Goal: Task Accomplishment & Management: Complete application form

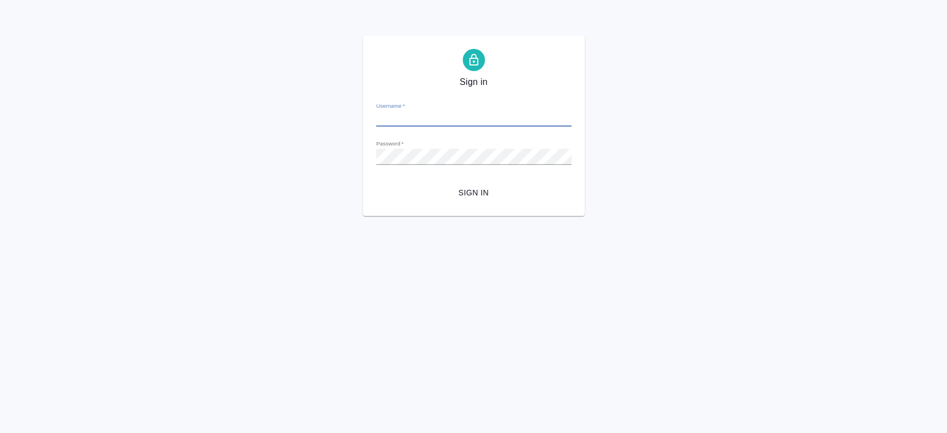
type input "[EMAIL_ADDRESS][DOMAIN_NAME]"
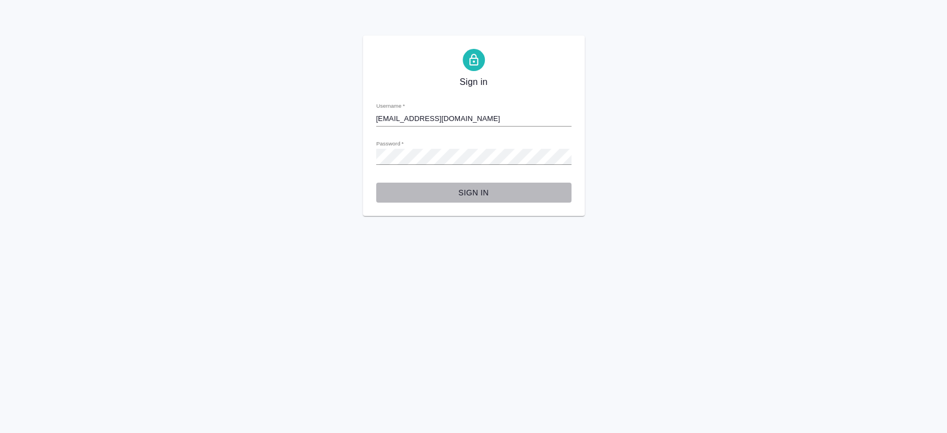
click at [476, 192] on span "Sign in" at bounding box center [474, 193] width 178 height 14
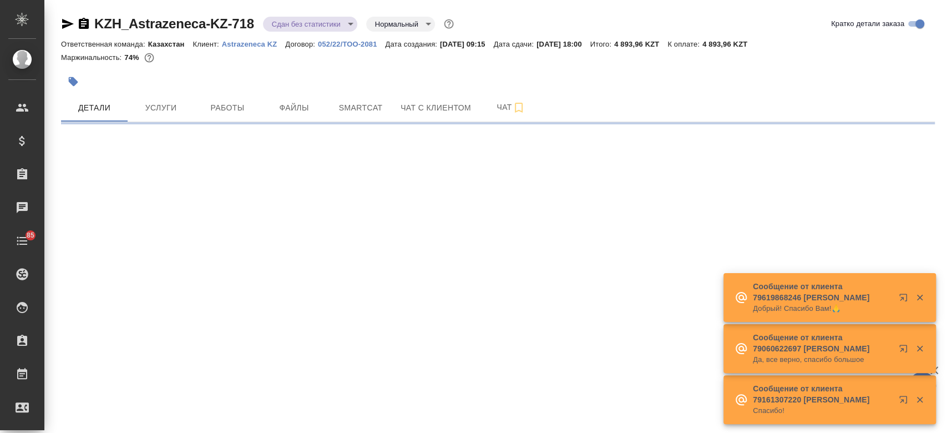
select select "RU"
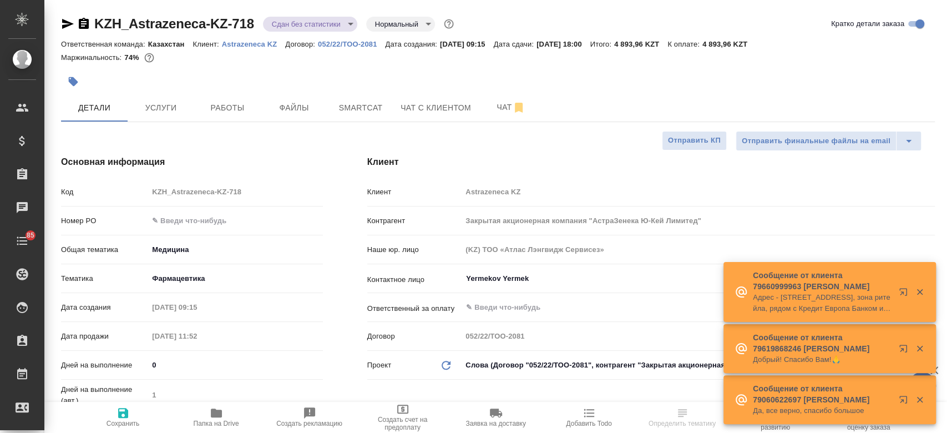
type textarea "x"
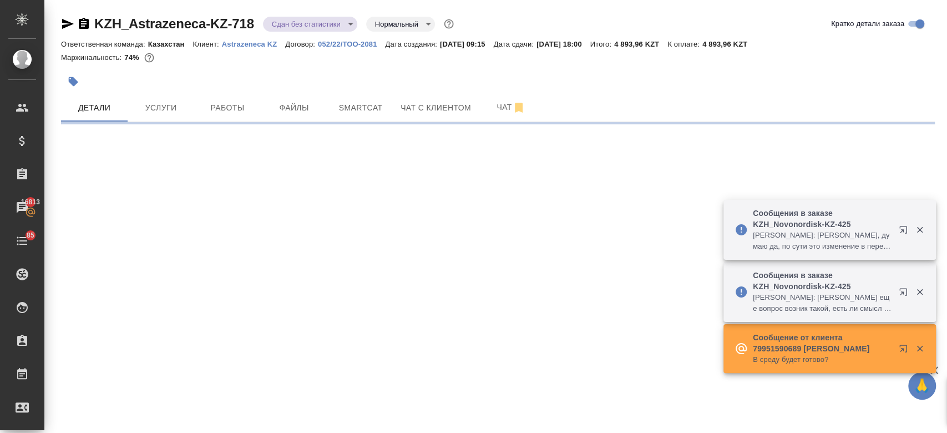
select select "RU"
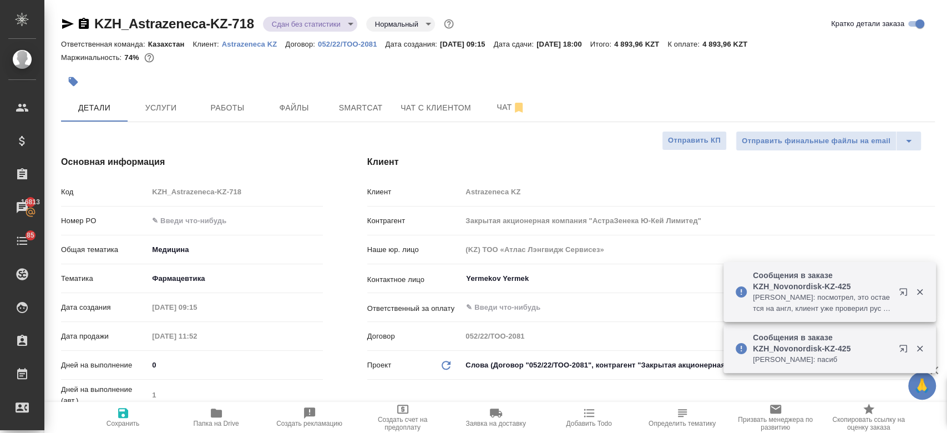
type textarea "x"
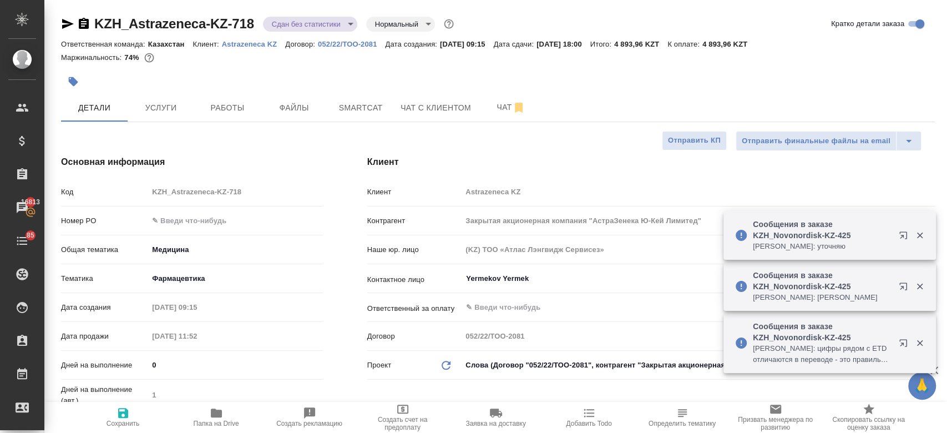
type textarea "x"
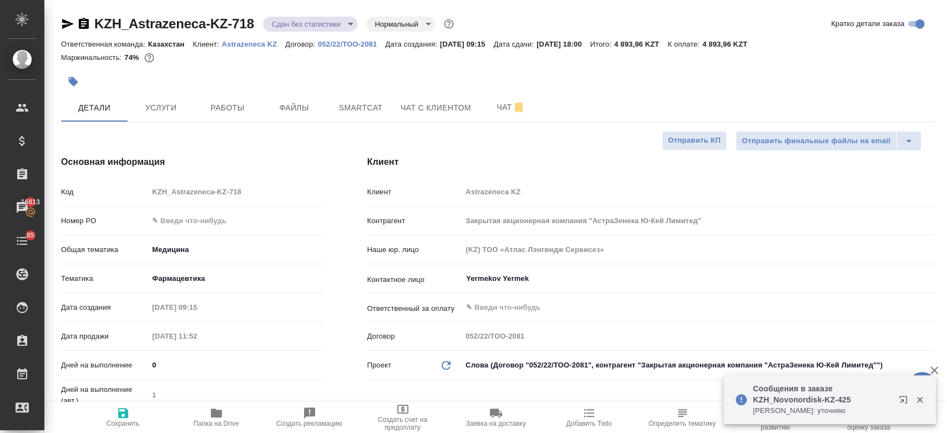
type textarea "x"
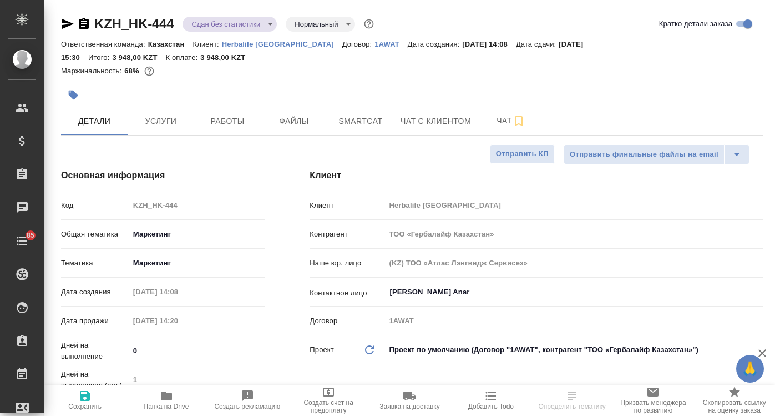
select select "RU"
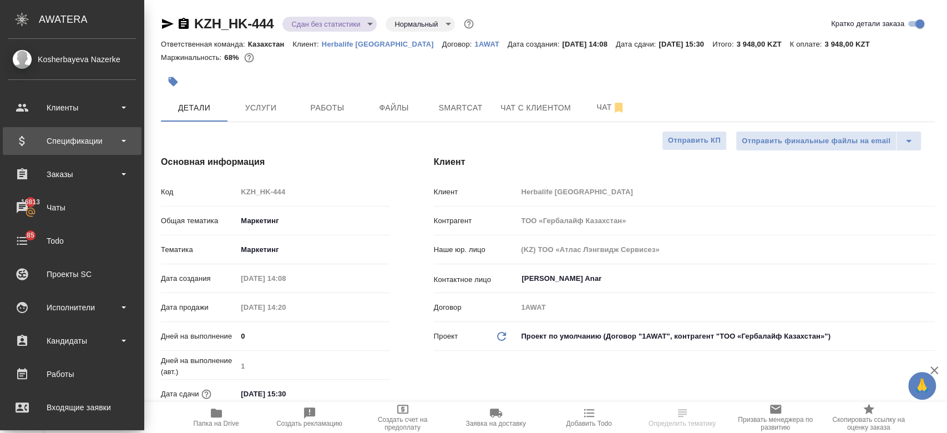
click at [69, 147] on div "Спецификации" at bounding box center [72, 141] width 128 height 17
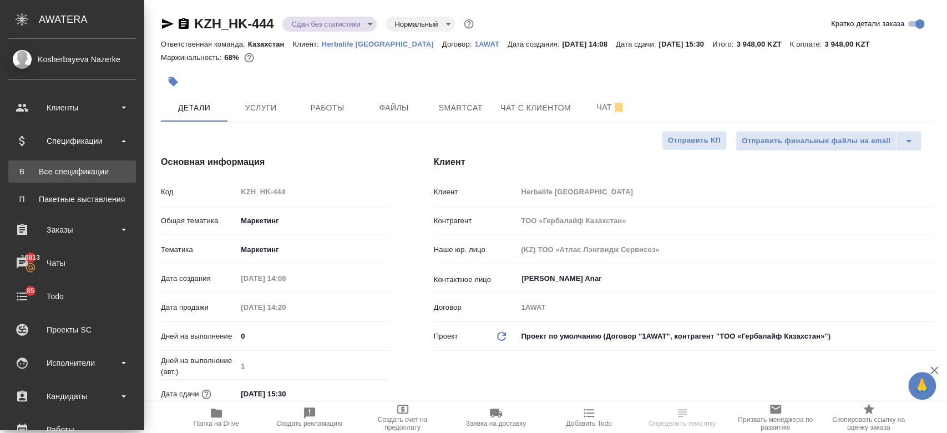
click at [71, 171] on div "Все спецификации" at bounding box center [72, 171] width 117 height 11
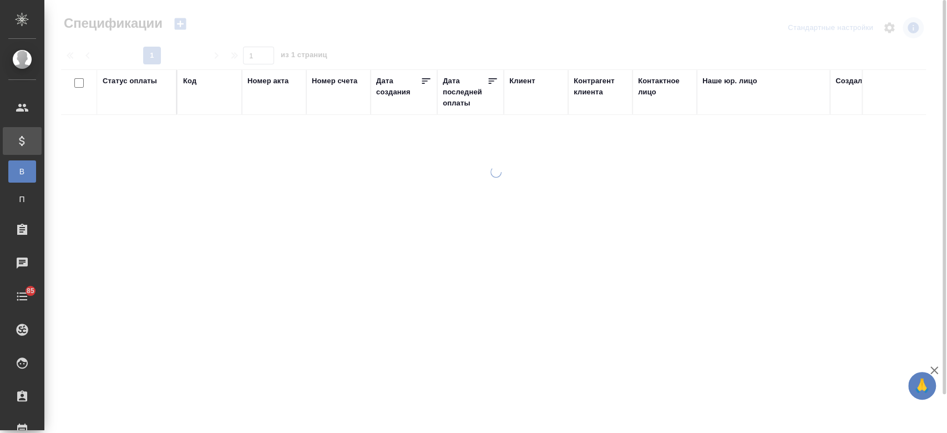
click at [182, 22] on icon "button" at bounding box center [180, 24] width 12 height 12
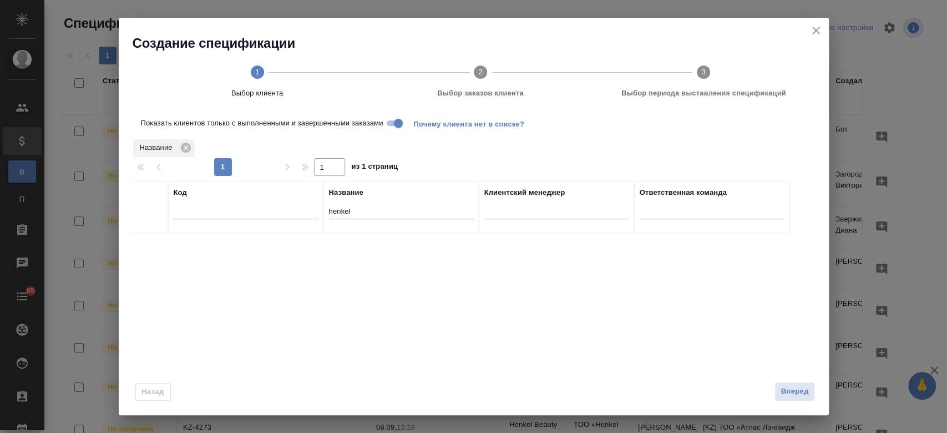
click at [182, 22] on div "Создание спецификации 1 Выбор клиента 2 Выбор заказов клиента 3 Выбор периода в…" at bounding box center [474, 65] width 710 height 94
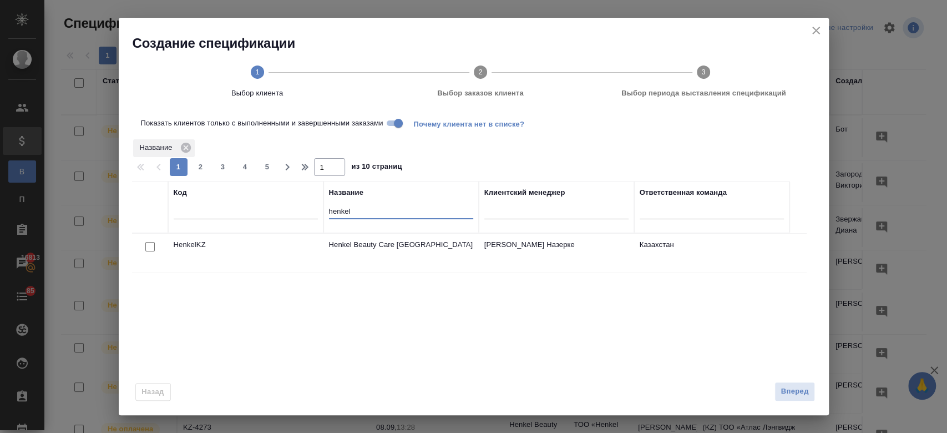
click at [372, 216] on input "henkel" at bounding box center [401, 212] width 144 height 14
type input "h"
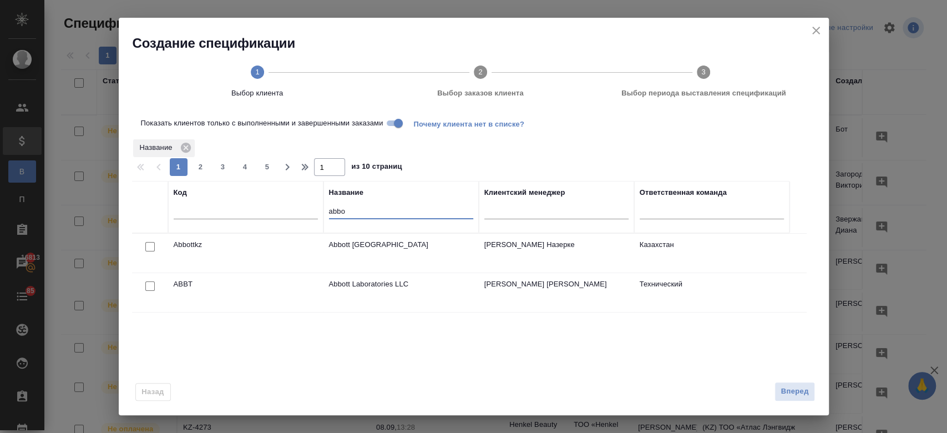
type input "abbo"
click at [147, 245] on input "checkbox" at bounding box center [149, 246] width 9 height 9
checkbox input "true"
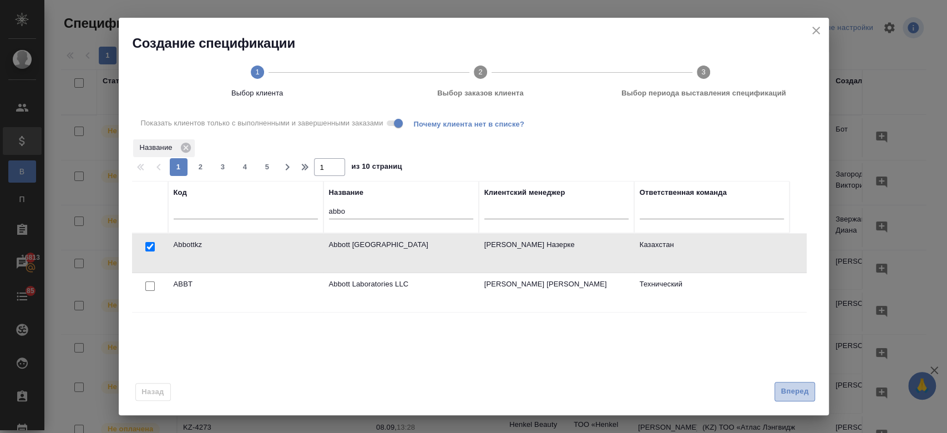
click at [775, 396] on span "Вперед" at bounding box center [795, 391] width 28 height 13
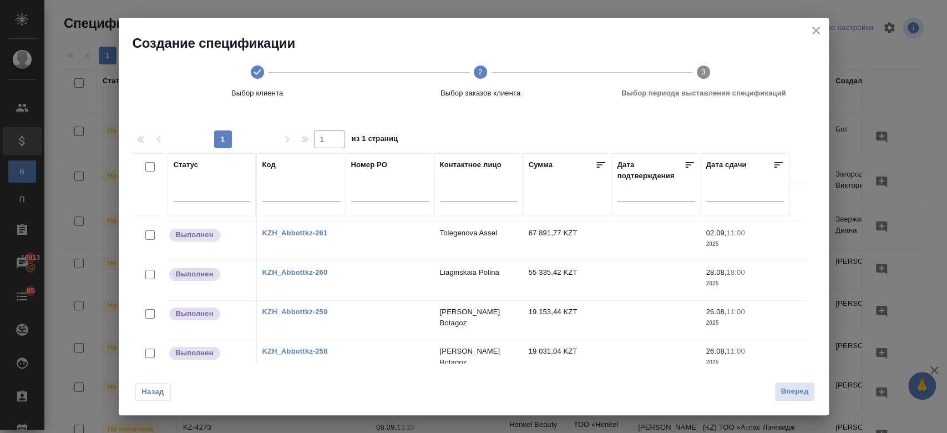
scroll to position [99, 0]
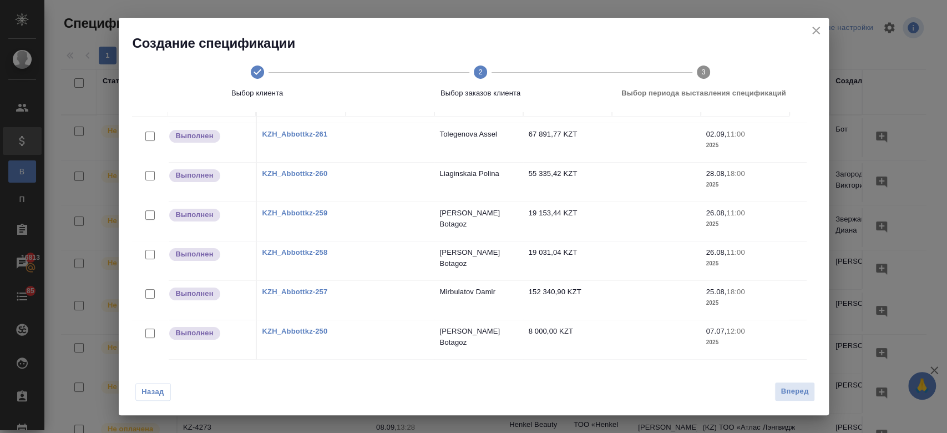
click at [302, 209] on link "KZH_Abbottkz-259" at bounding box center [295, 213] width 65 height 8
click at [152, 329] on input "checkbox" at bounding box center [149, 333] width 9 height 9
checkbox input "true"
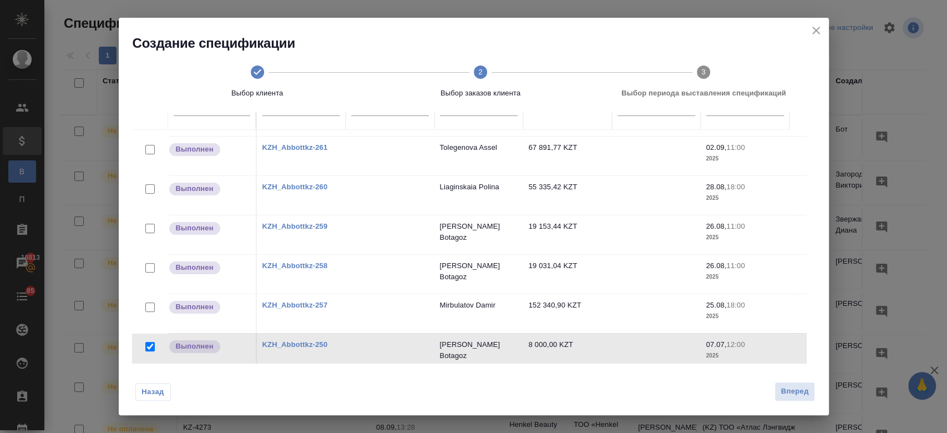
scroll to position [112, 0]
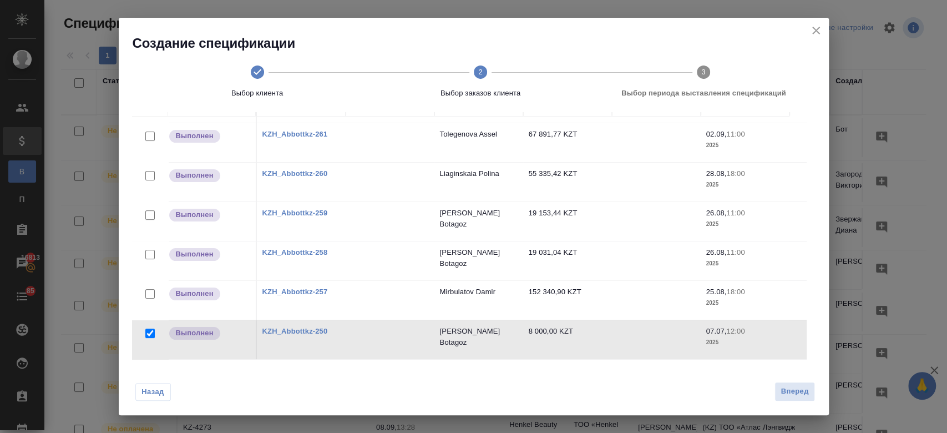
click at [145, 250] on div at bounding box center [150, 255] width 25 height 16
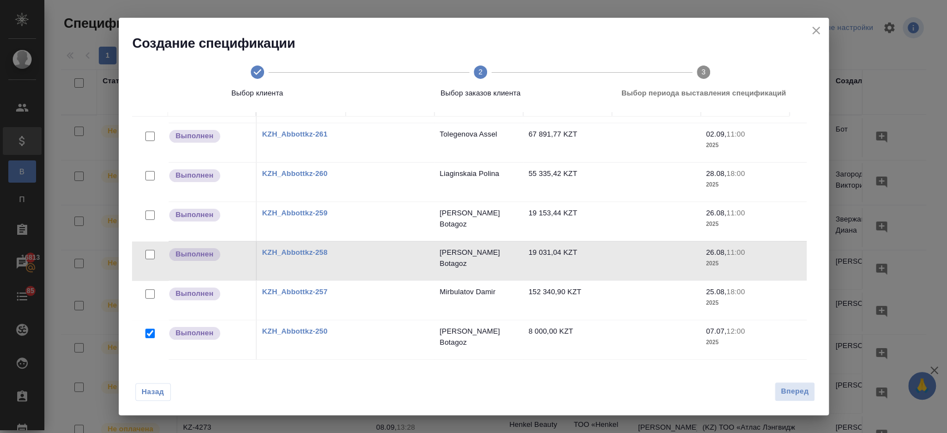
click at [148, 210] on input "checkbox" at bounding box center [149, 214] width 9 height 9
checkbox input "true"
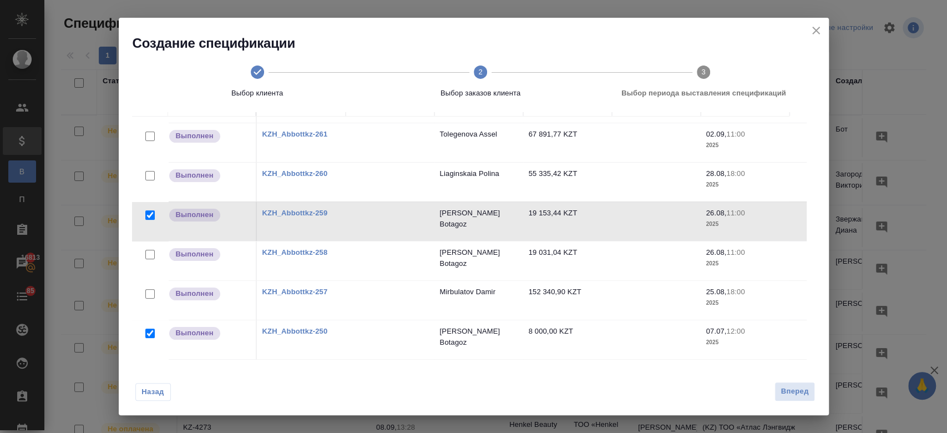
click at [147, 250] on input "checkbox" at bounding box center [149, 254] width 9 height 9
checkbox input "true"
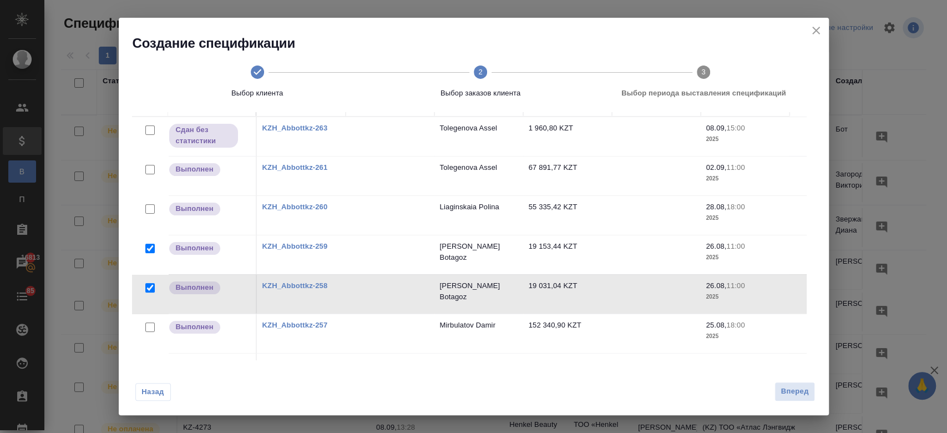
scroll to position [43, 0]
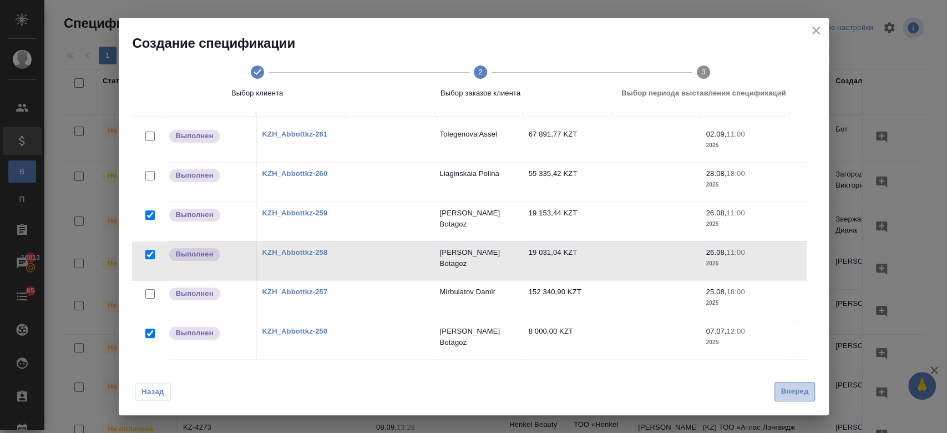
click at [775, 398] on button "Вперед" at bounding box center [795, 391] width 40 height 19
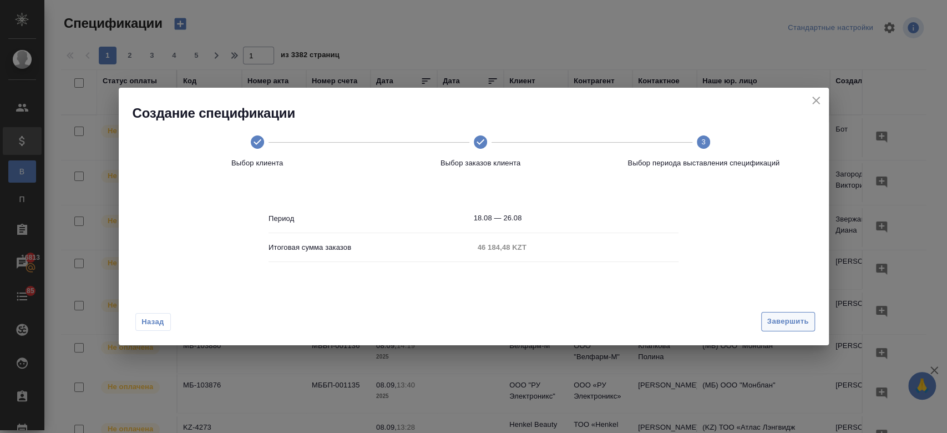
scroll to position [0, 0]
click at [775, 322] on span "Завершить" at bounding box center [789, 321] width 42 height 13
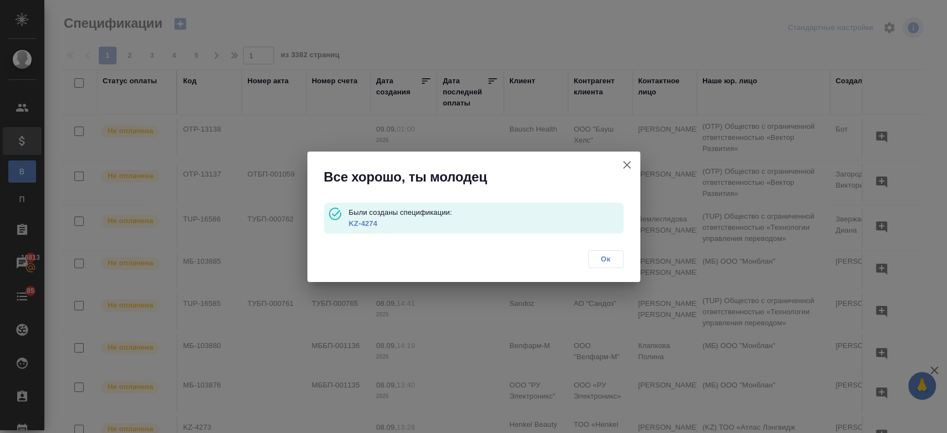
click at [364, 225] on link "KZ-4274" at bounding box center [363, 223] width 28 height 8
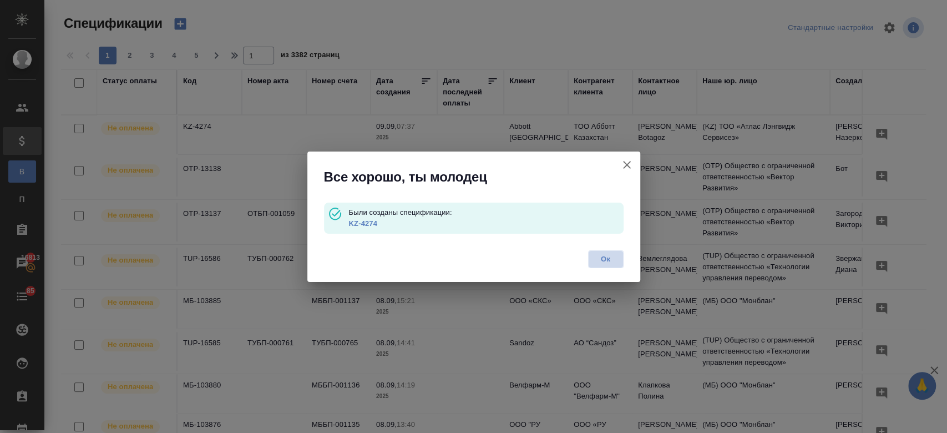
click at [604, 258] on span "Ок" at bounding box center [605, 259] width 23 height 11
click at [181, 23] on div "Все хорошо, ты молодец Были созданы спецификации: KZ-4274 Ок" at bounding box center [473, 216] width 947 height 433
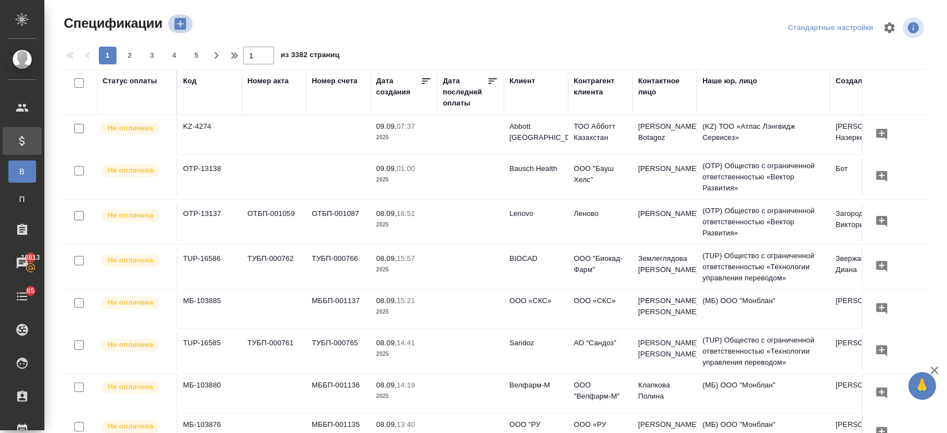
click at [181, 23] on icon "button" at bounding box center [180, 24] width 12 height 12
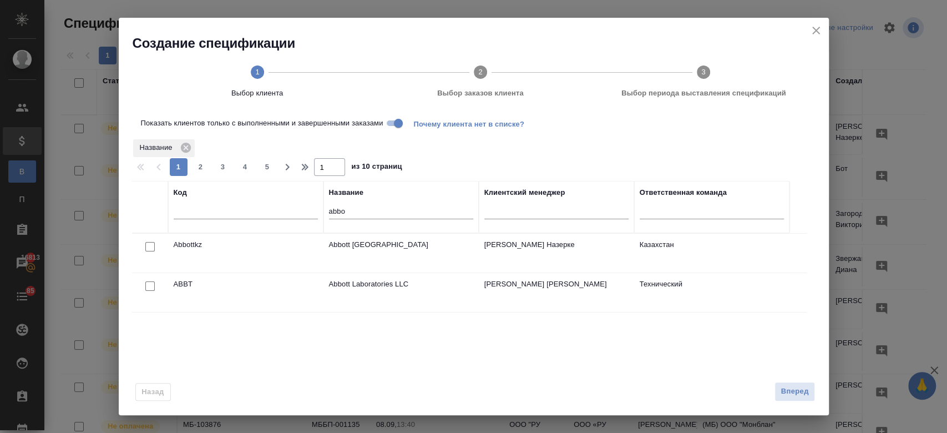
click at [150, 246] on input "checkbox" at bounding box center [149, 246] width 9 height 9
checkbox input "true"
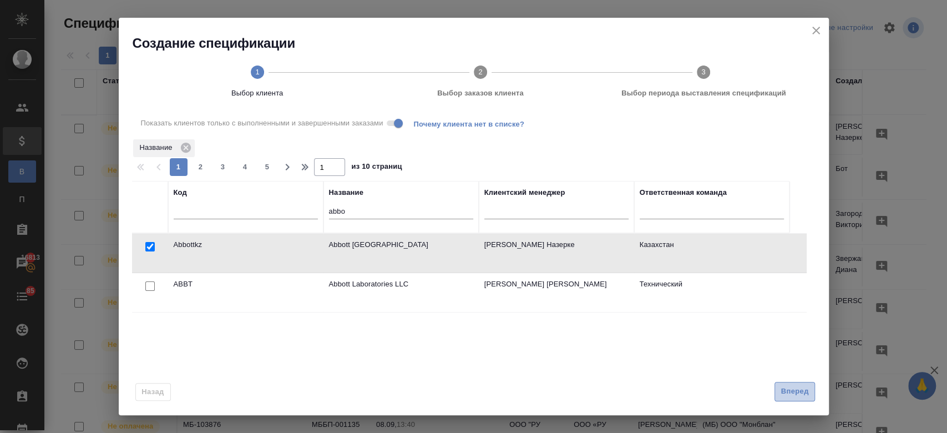
click at [775, 396] on span "Вперед" at bounding box center [795, 391] width 28 height 13
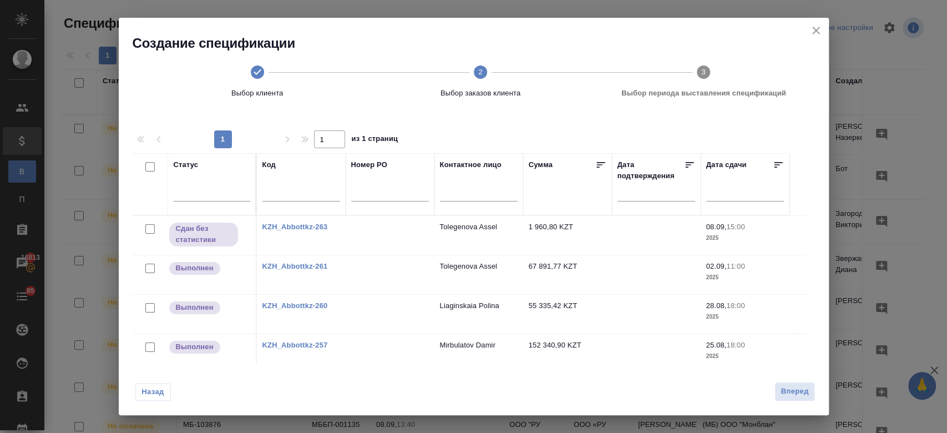
click at [148, 264] on input "checkbox" at bounding box center [149, 268] width 9 height 9
checkbox input "true"
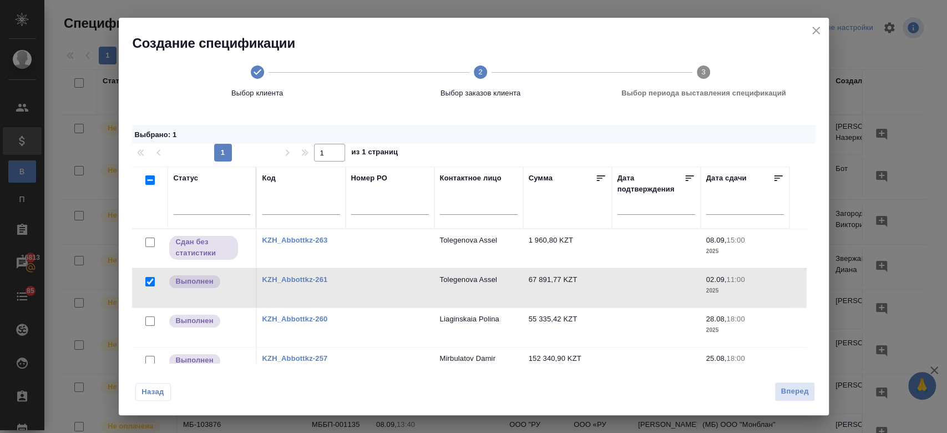
click at [150, 239] on input "checkbox" at bounding box center [149, 242] width 9 height 9
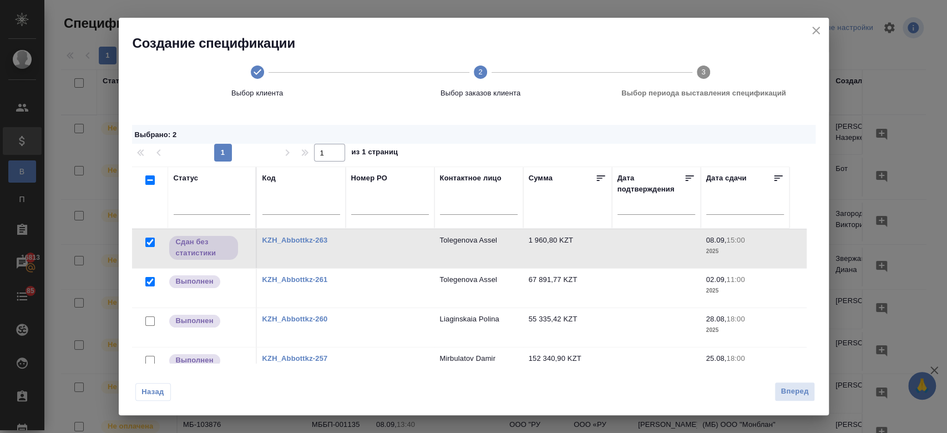
click at [150, 239] on input "checkbox" at bounding box center [149, 242] width 9 height 9
checkbox input "false"
click at [149, 279] on input "checkbox" at bounding box center [149, 281] width 9 height 9
checkbox input "false"
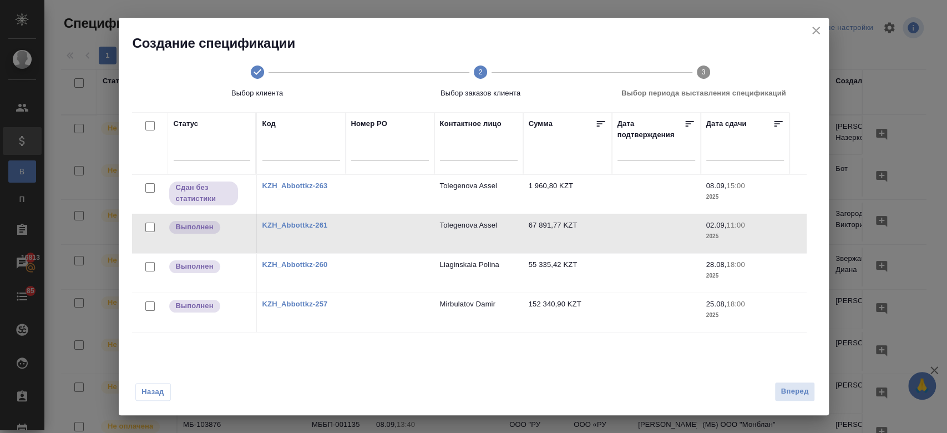
scroll to position [48, 0]
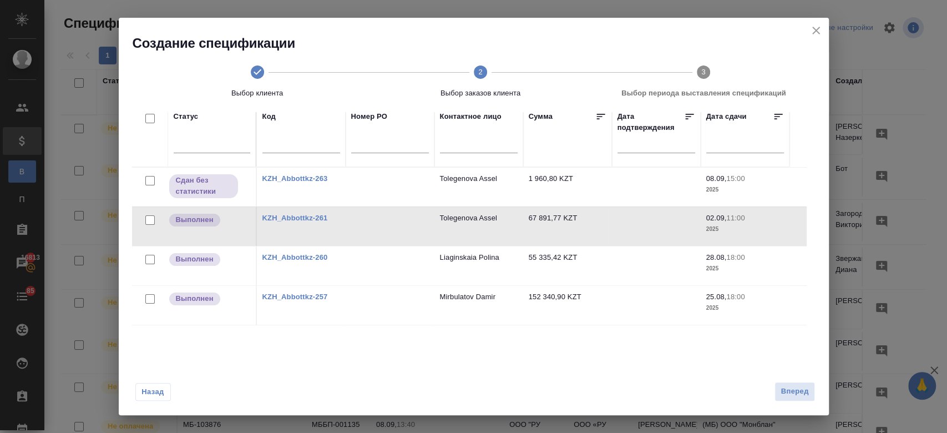
click at [150, 302] on input "checkbox" at bounding box center [149, 298] width 9 height 9
checkbox input "true"
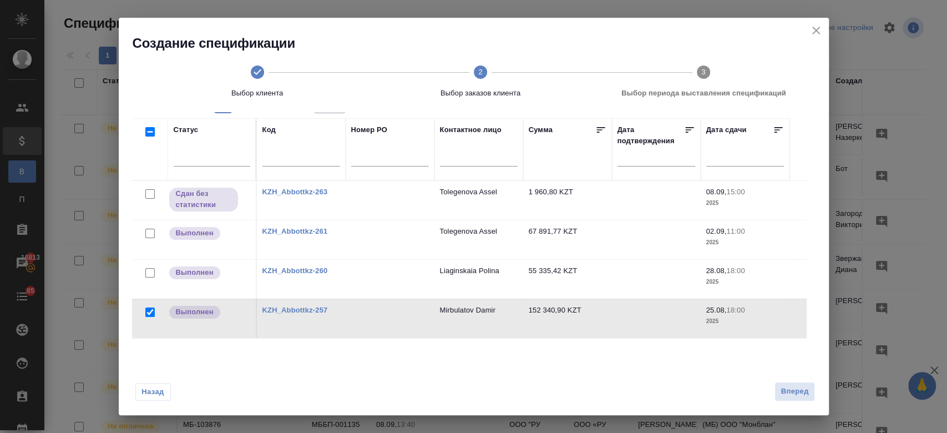
scroll to position [62, 0]
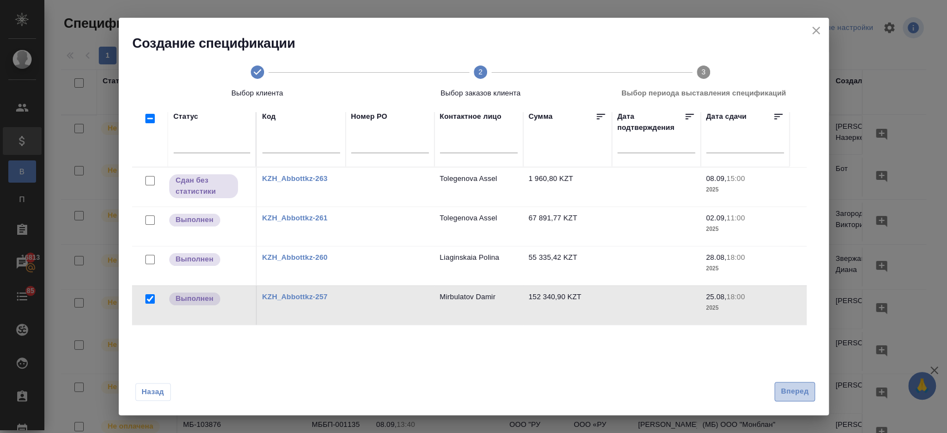
click at [775, 391] on span "Вперед" at bounding box center [795, 391] width 28 height 13
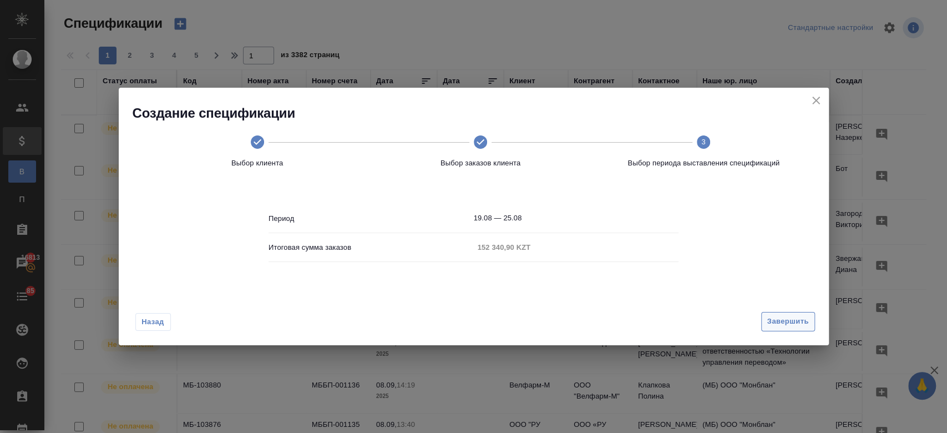
scroll to position [0, 0]
click at [775, 315] on span "Завершить" at bounding box center [789, 321] width 42 height 13
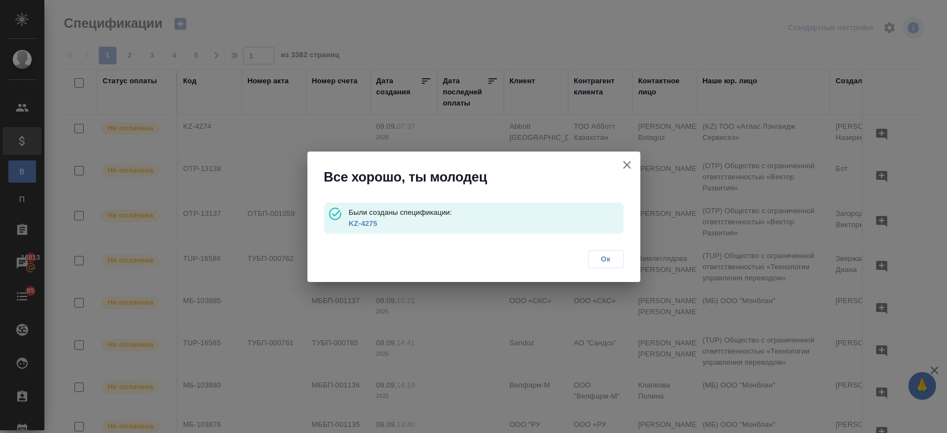
click at [360, 224] on link "KZ-4275" at bounding box center [363, 223] width 28 height 8
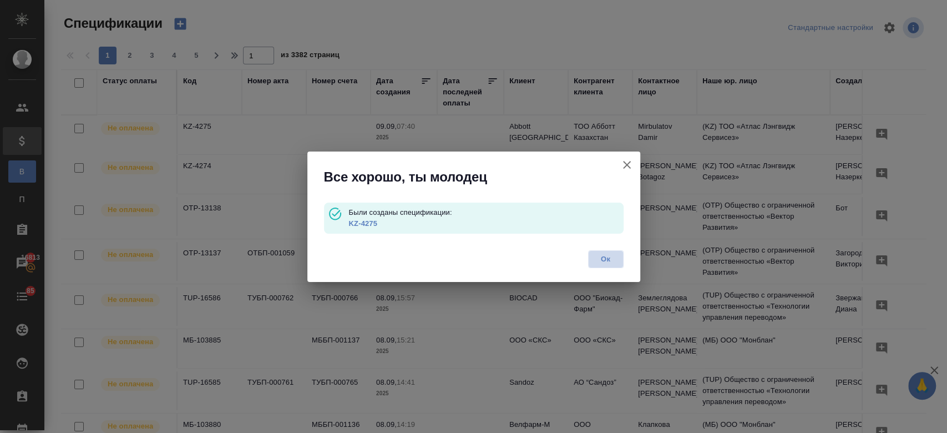
click at [604, 259] on span "Ок" at bounding box center [605, 259] width 23 height 11
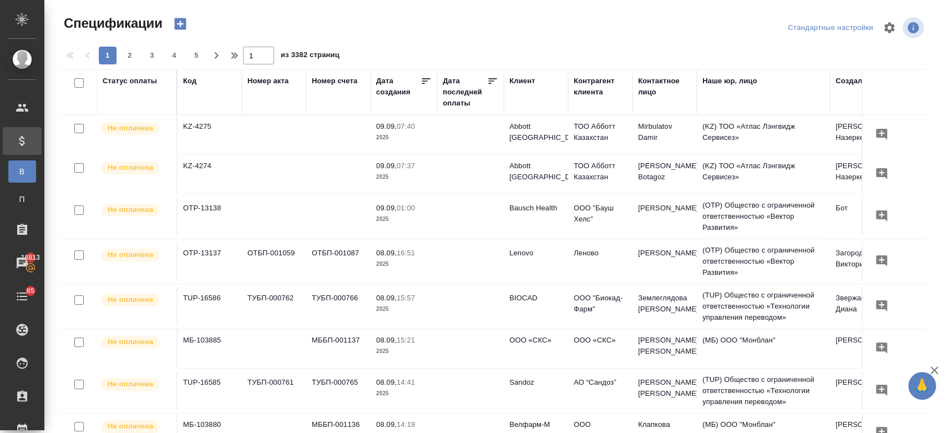
click at [175, 24] on icon "button" at bounding box center [180, 24] width 12 height 12
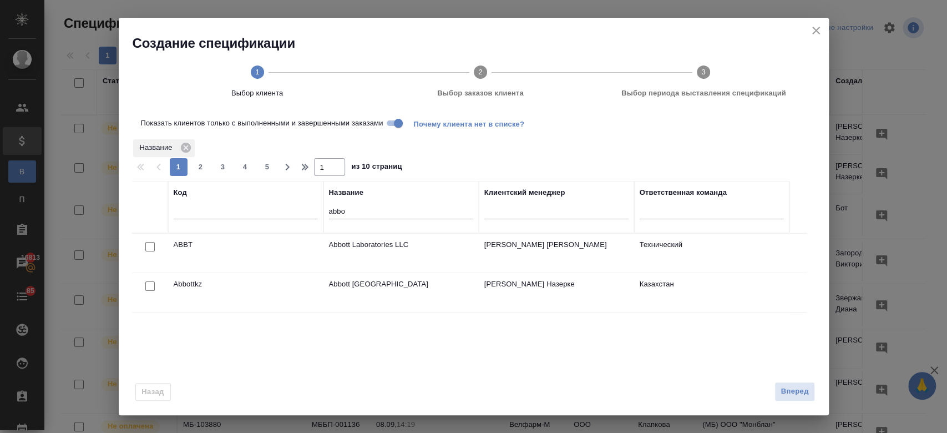
click at [149, 287] on input "checkbox" at bounding box center [149, 285] width 9 height 9
checkbox input "true"
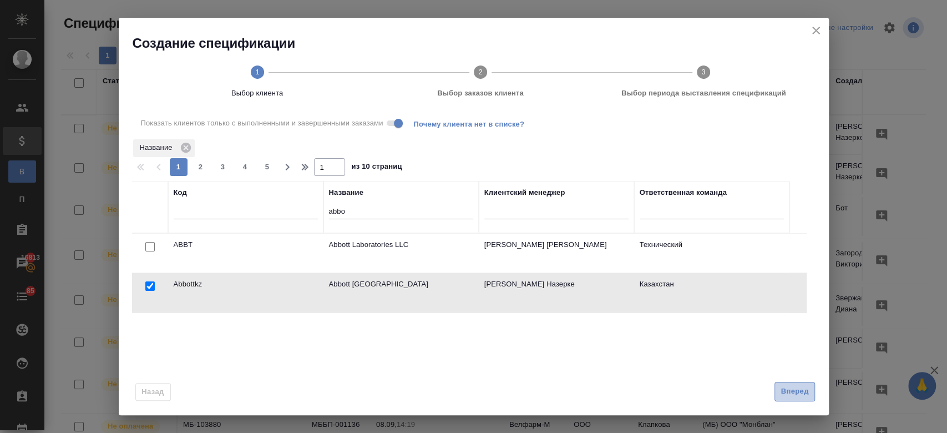
click at [775, 396] on span "Вперед" at bounding box center [795, 391] width 28 height 13
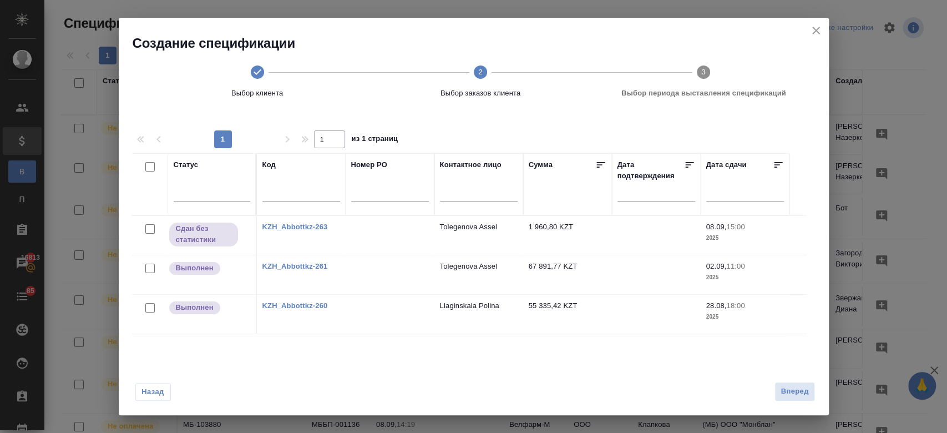
click at [147, 305] on input "checkbox" at bounding box center [149, 307] width 9 height 9
checkbox input "true"
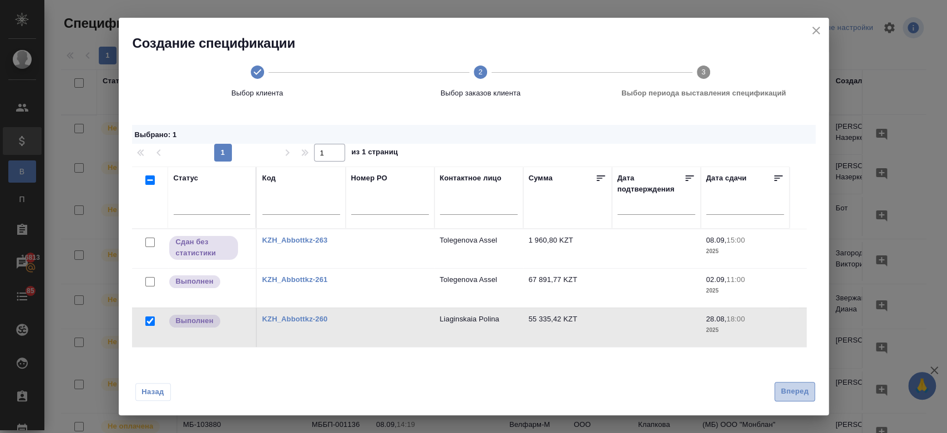
click at [775, 388] on span "Вперед" at bounding box center [795, 391] width 28 height 13
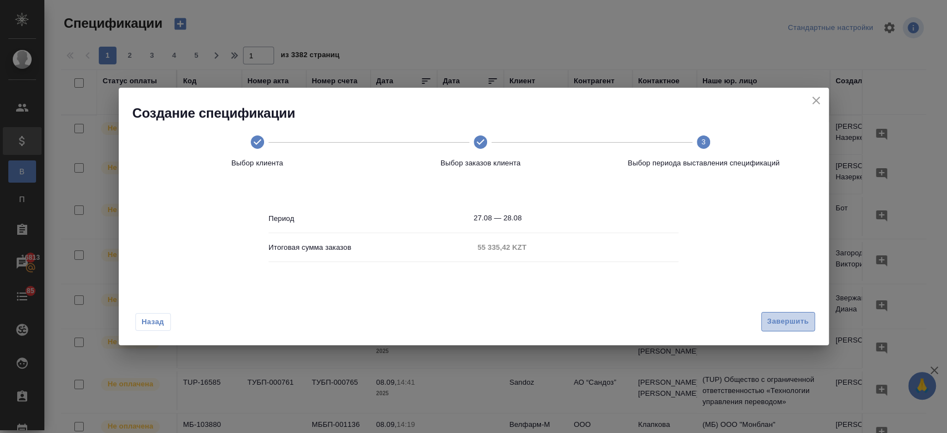
click at [773, 320] on span "Завершить" at bounding box center [789, 321] width 42 height 13
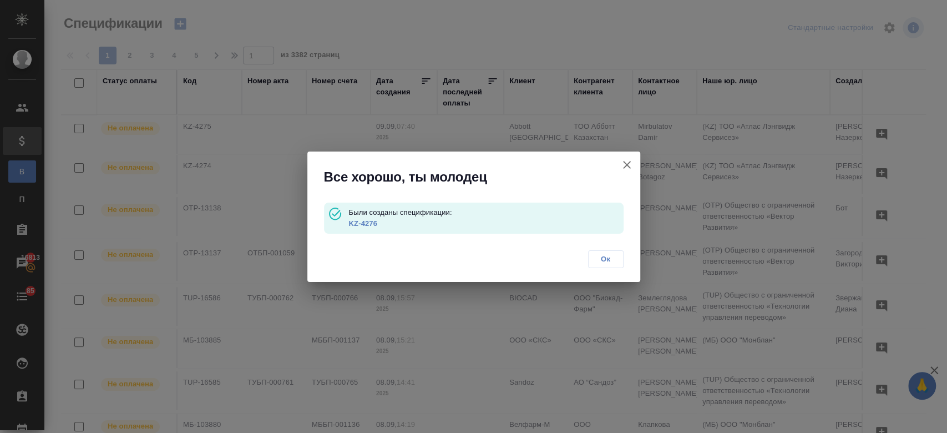
click at [366, 220] on link "KZ-4276" at bounding box center [363, 223] width 28 height 8
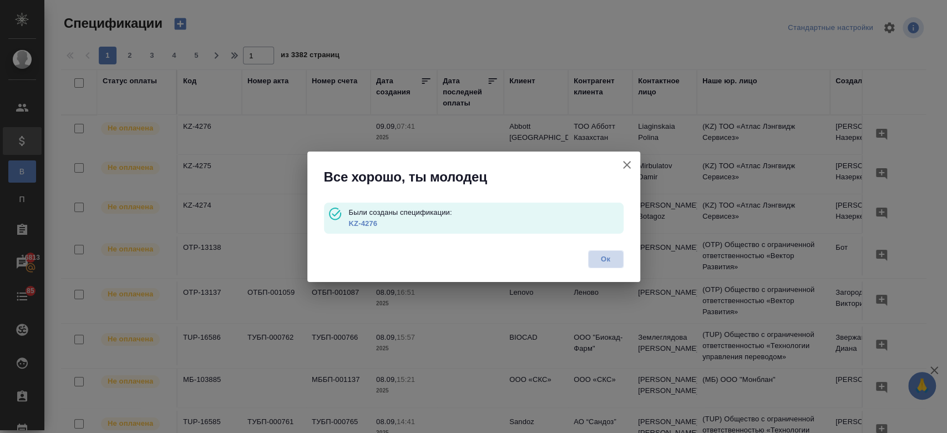
click at [604, 265] on button "Ок" at bounding box center [606, 259] width 36 height 18
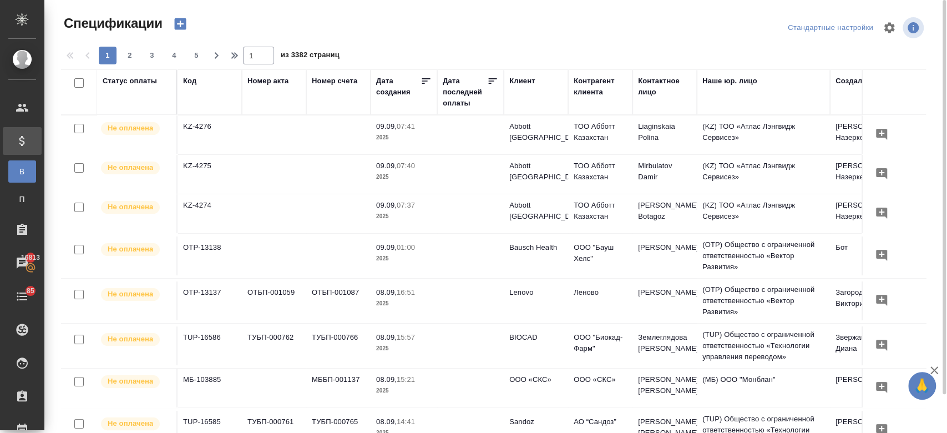
click at [180, 23] on icon "button" at bounding box center [181, 24] width 16 height 16
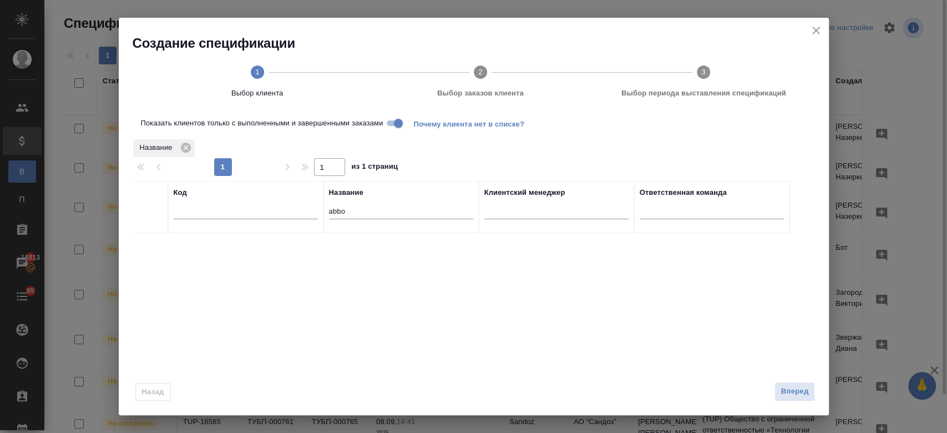
drag, startPoint x: 180, startPoint y: 23, endPoint x: 201, endPoint y: 53, distance: 36.6
click at [180, 23] on div "Создание спецификации 1 Выбор клиента 2 Выбор заказов клиента 3 Выбор периода в…" at bounding box center [474, 65] width 710 height 94
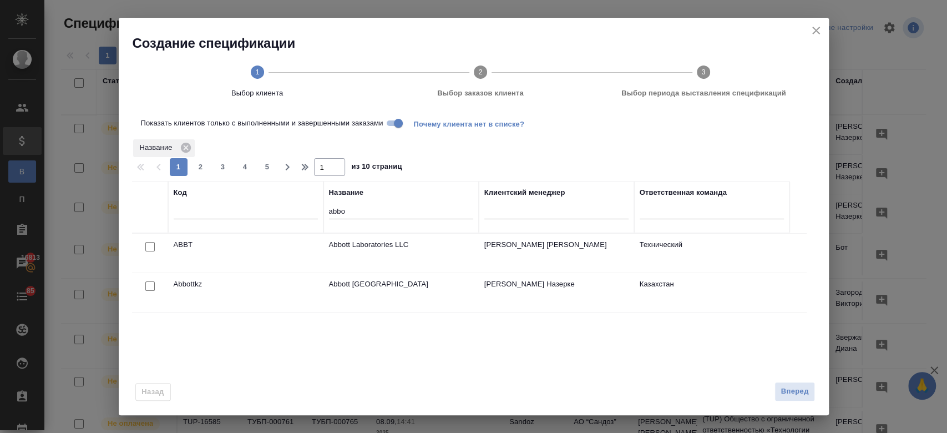
click at [367, 209] on input "abbo" at bounding box center [401, 212] width 144 height 14
type input "a"
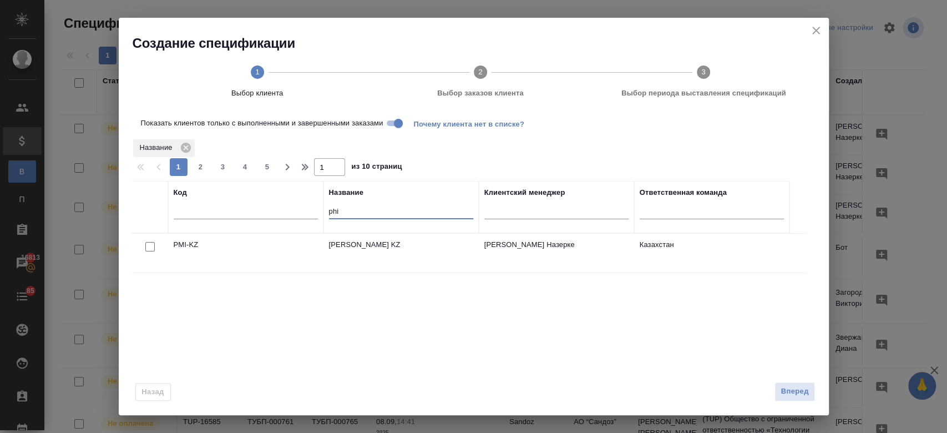
type input "phi"
click at [149, 248] on input "checkbox" at bounding box center [149, 246] width 9 height 9
checkbox input "true"
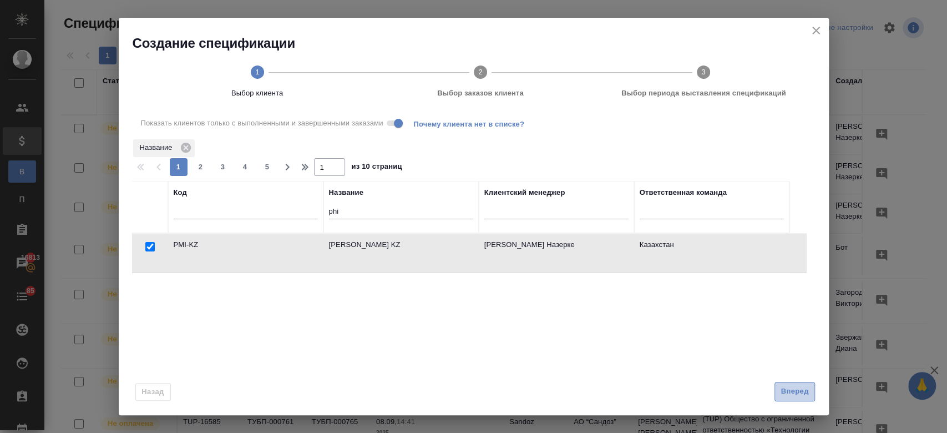
click at [775, 400] on button "Вперед" at bounding box center [795, 391] width 40 height 19
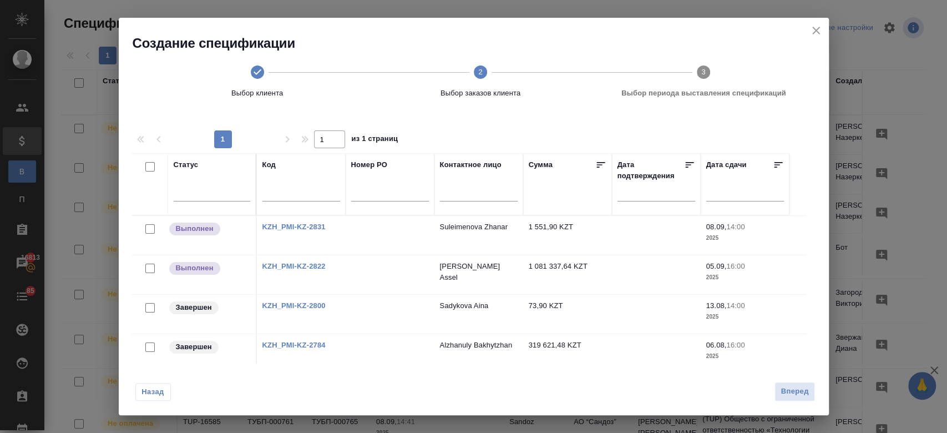
click at [149, 343] on input "checkbox" at bounding box center [149, 346] width 9 height 9
checkbox input "true"
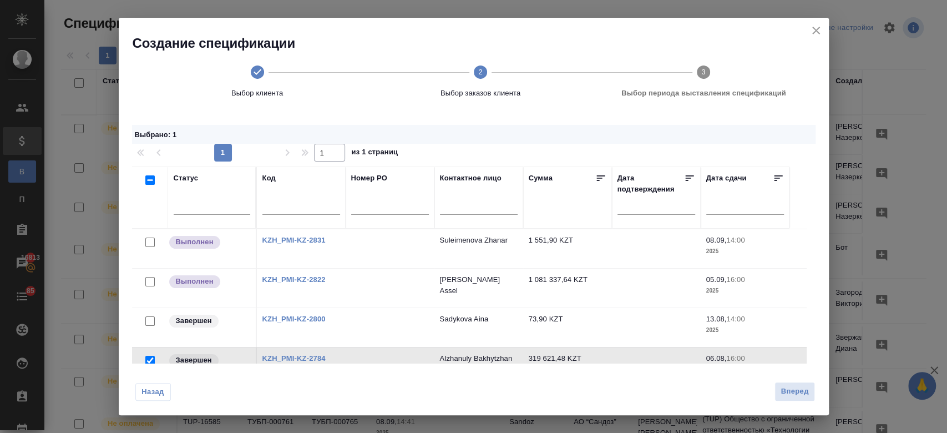
scroll to position [112, 0]
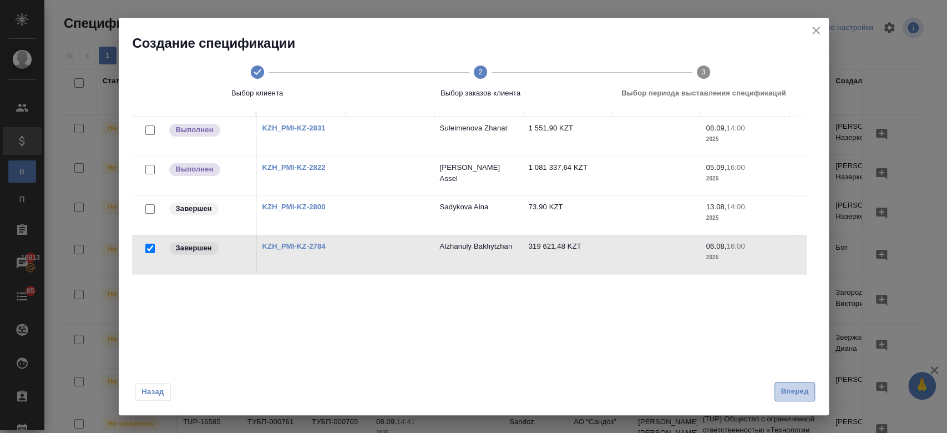
click at [775, 387] on span "Вперед" at bounding box center [795, 391] width 28 height 13
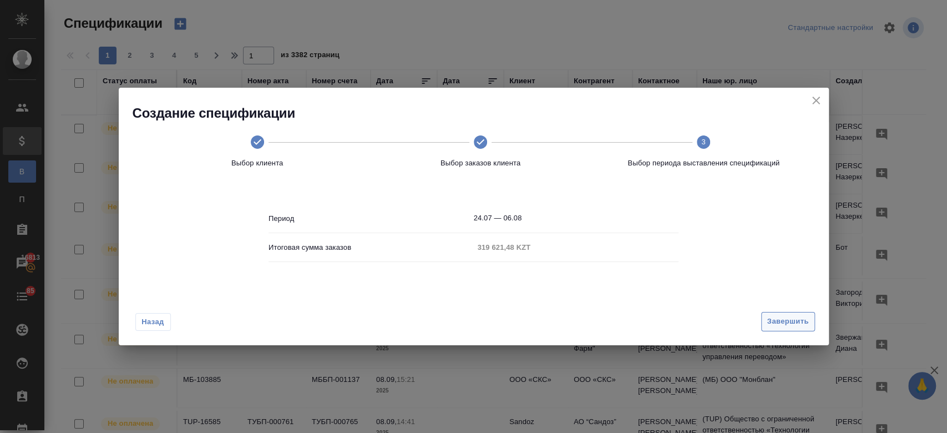
scroll to position [0, 0]
click at [775, 320] on span "Завершить" at bounding box center [789, 321] width 42 height 13
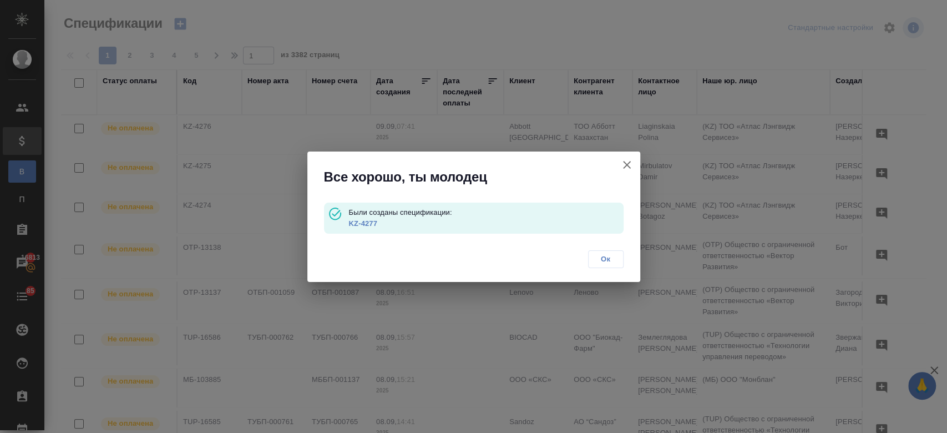
click at [371, 226] on link "KZ-4277" at bounding box center [363, 223] width 28 height 8
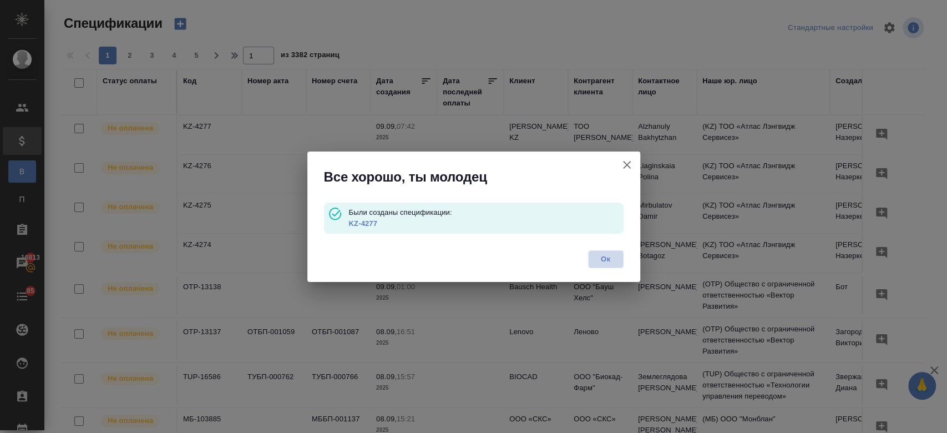
click at [603, 257] on span "Ок" at bounding box center [605, 259] width 23 height 11
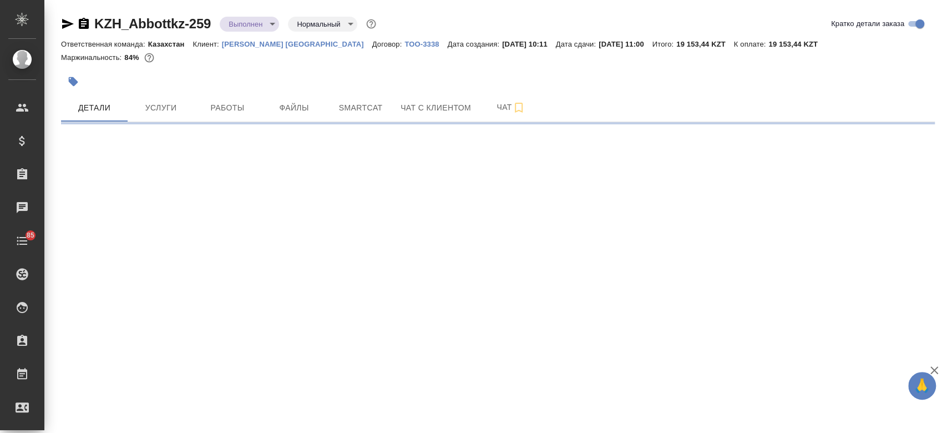
select select "RU"
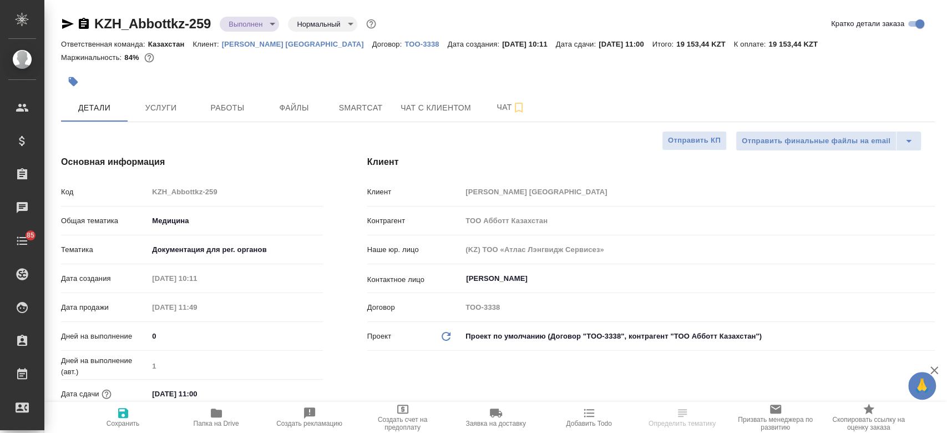
type textarea "x"
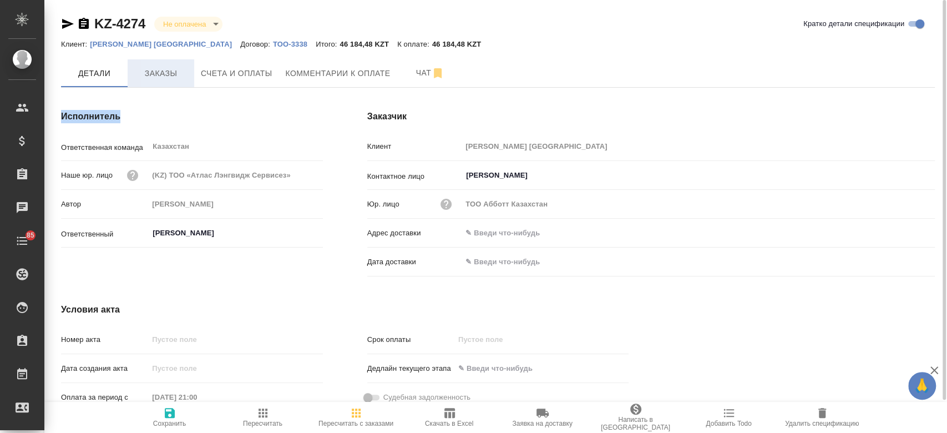
drag, startPoint x: 159, startPoint y: 89, endPoint x: 159, endPoint y: 70, distance: 18.3
click at [159, 70] on div "KZ-4274 Не оплачена notPayed Кратко детали спецификации Клиент: Abbott Kazakhst…" at bounding box center [498, 236] width 886 height 473
click at [159, 70] on span "Заказы" at bounding box center [160, 74] width 53 height 14
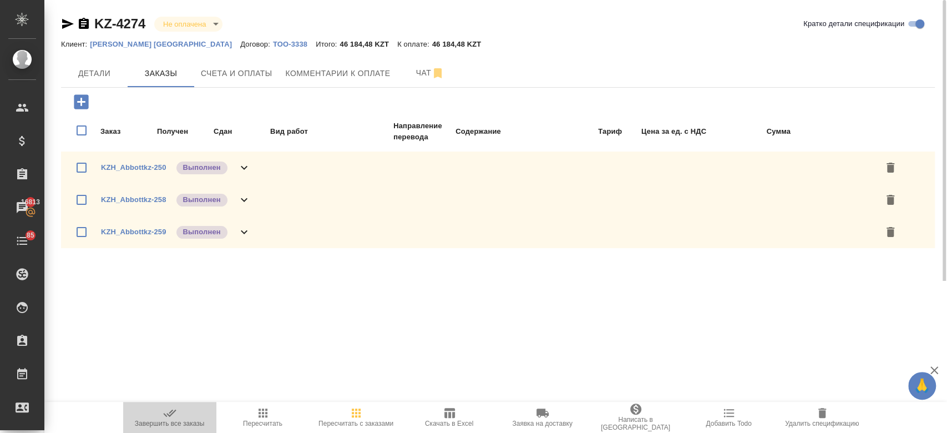
click at [171, 412] on icon "button" at bounding box center [169, 412] width 13 height 13
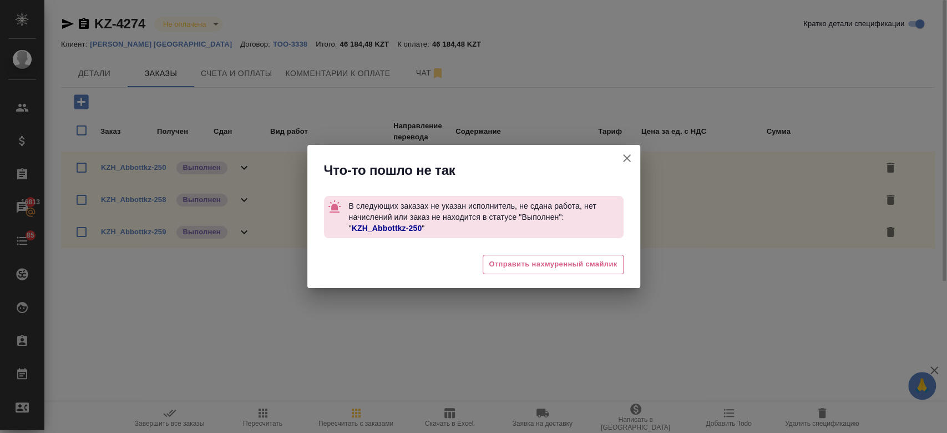
click at [446, 374] on div "Что-то пошло не так В следующих заказах не указан исполнитель, не сдана работа,…" at bounding box center [473, 216] width 947 height 433
click at [630, 158] on icon "button" at bounding box center [626, 158] width 13 height 13
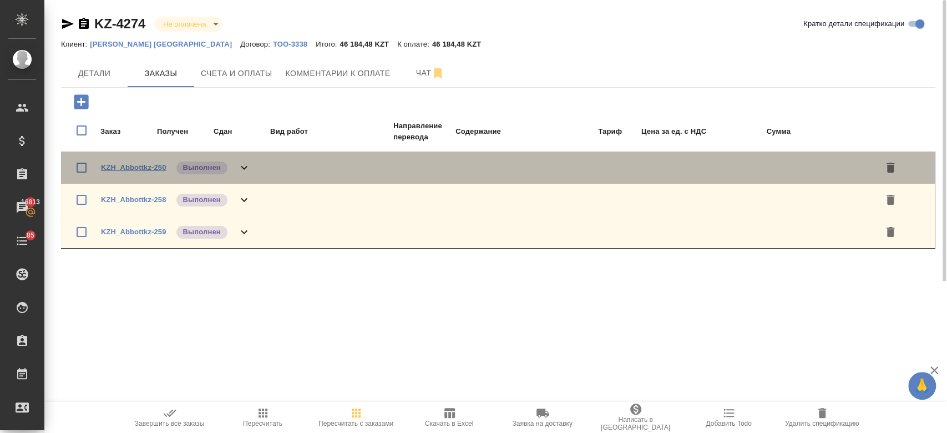
click at [157, 166] on link "KZH_Abbottkz-250" at bounding box center [133, 167] width 65 height 8
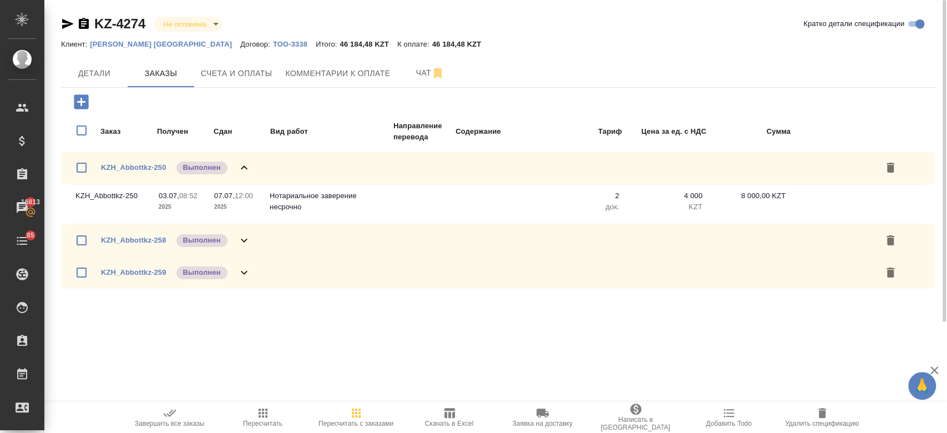
click at [240, 166] on icon at bounding box center [244, 167] width 13 height 13
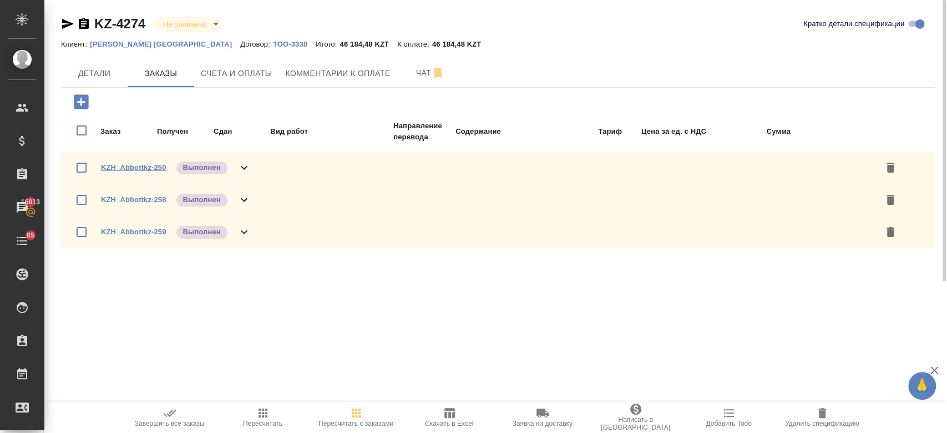
click at [160, 166] on link "KZH_Abbottkz-250" at bounding box center [133, 167] width 65 height 8
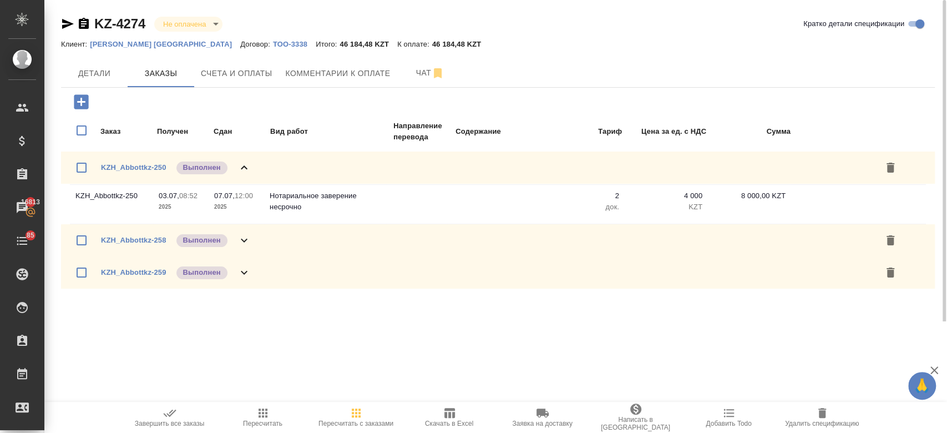
click at [174, 424] on span "Завершить все заказы" at bounding box center [170, 424] width 70 height 8
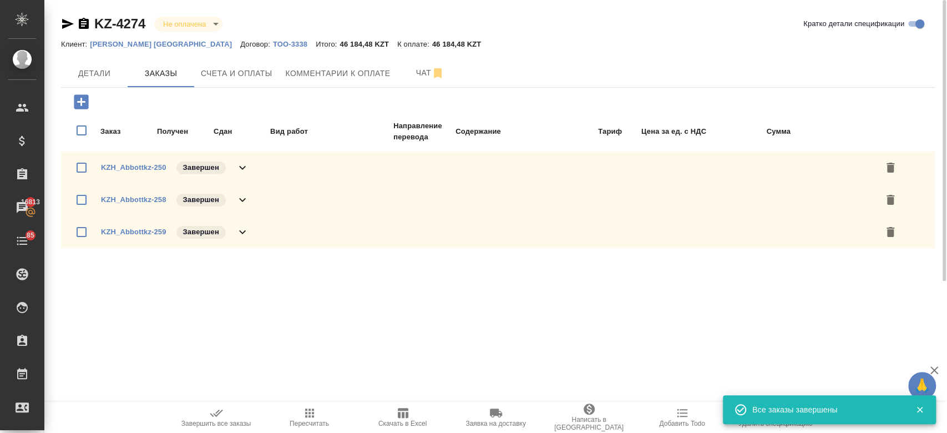
click at [69, 22] on icon "button" at bounding box center [68, 24] width 12 height 10
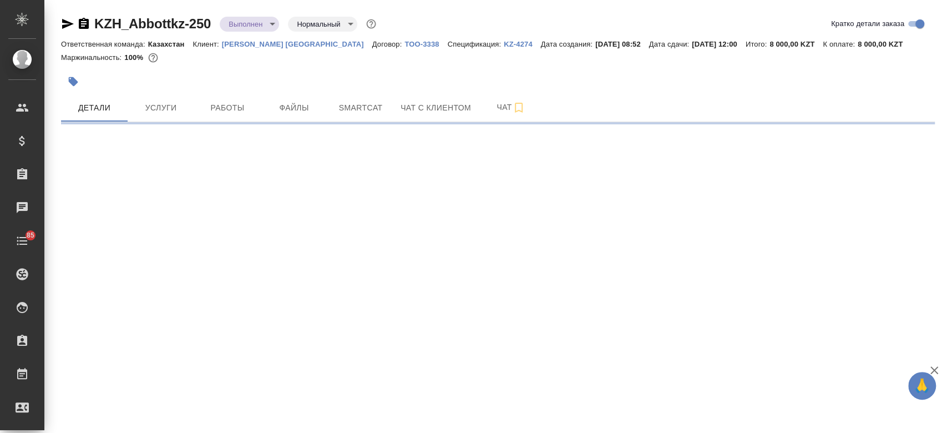
select select "RU"
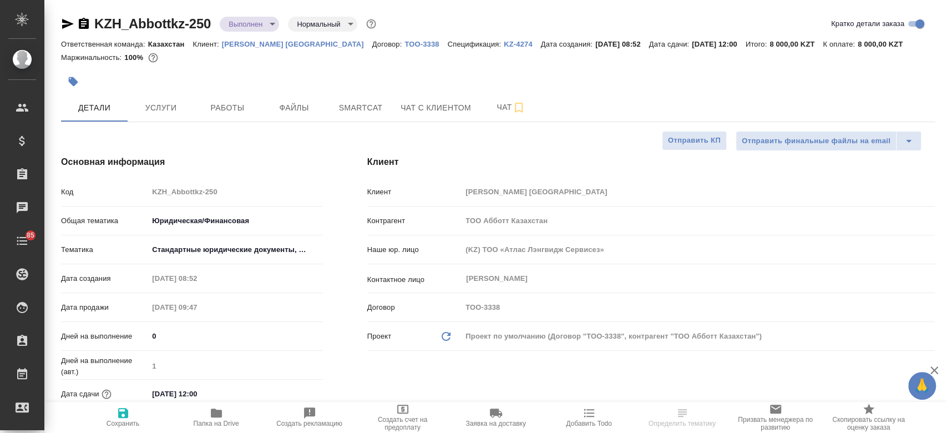
type textarea "x"
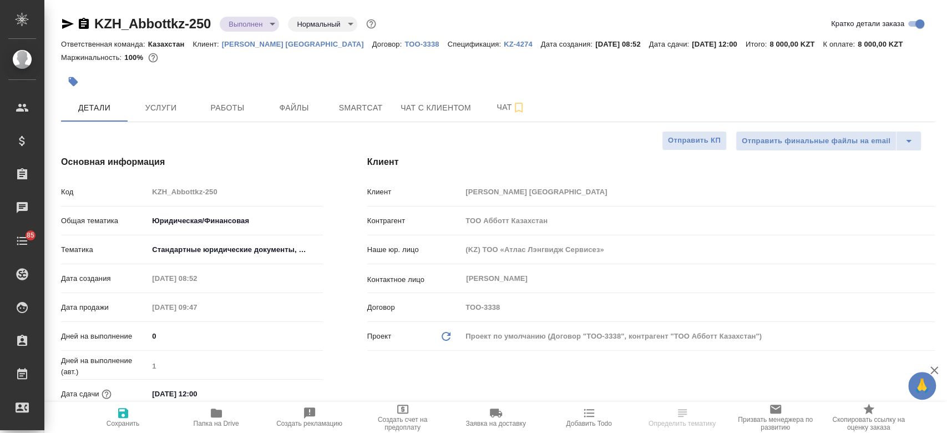
type textarea "x"
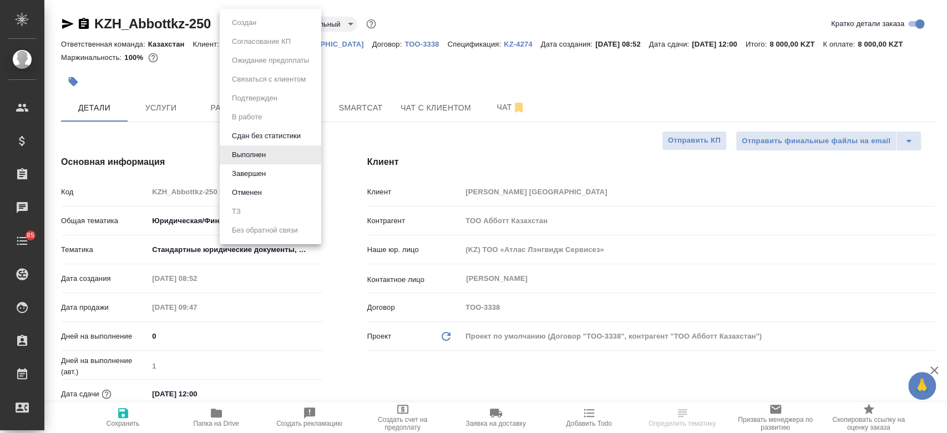
click at [234, 19] on body "🙏 .cls-1 fill:#fff; AWATERA Kosherbayeva Nazerke Клиенты Спецификации Заказы Ча…" at bounding box center [473, 216] width 947 height 433
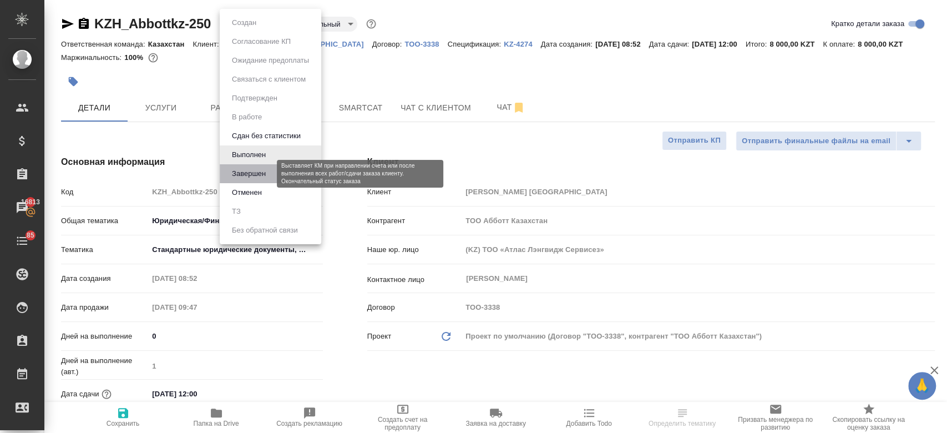
click at [258, 169] on button "Завершен" at bounding box center [249, 174] width 41 height 12
type textarea "x"
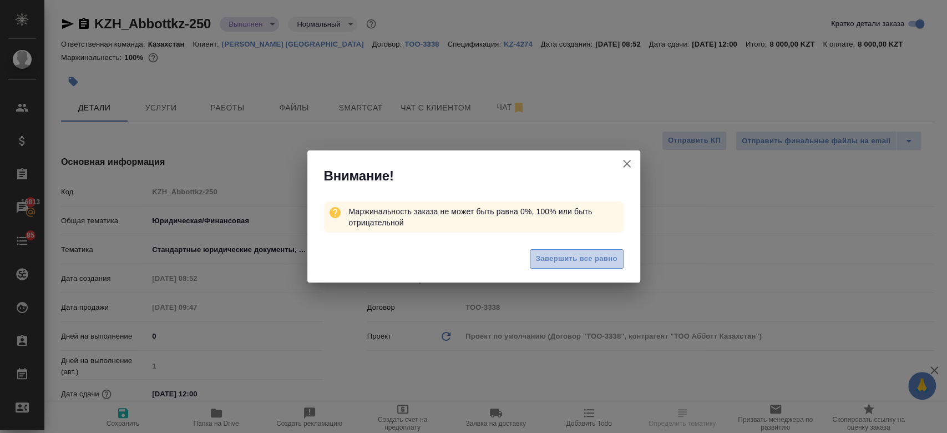
click at [554, 255] on span "Завершить все равно" at bounding box center [577, 259] width 82 height 13
type textarea "x"
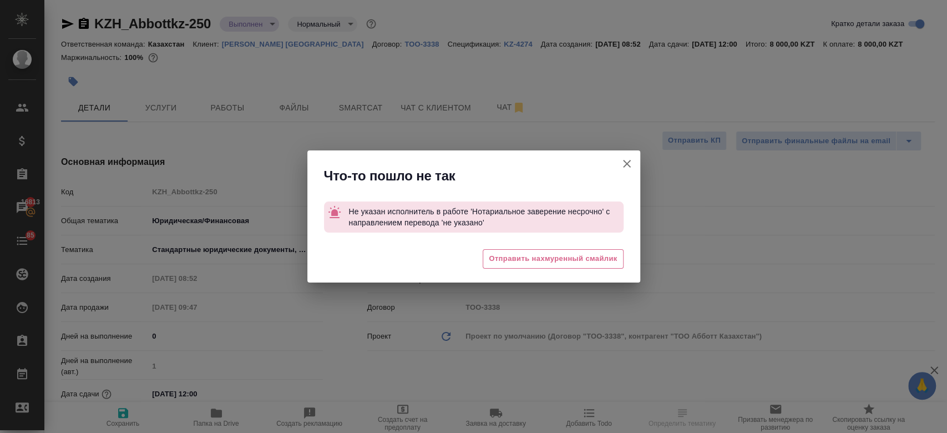
type textarea "x"
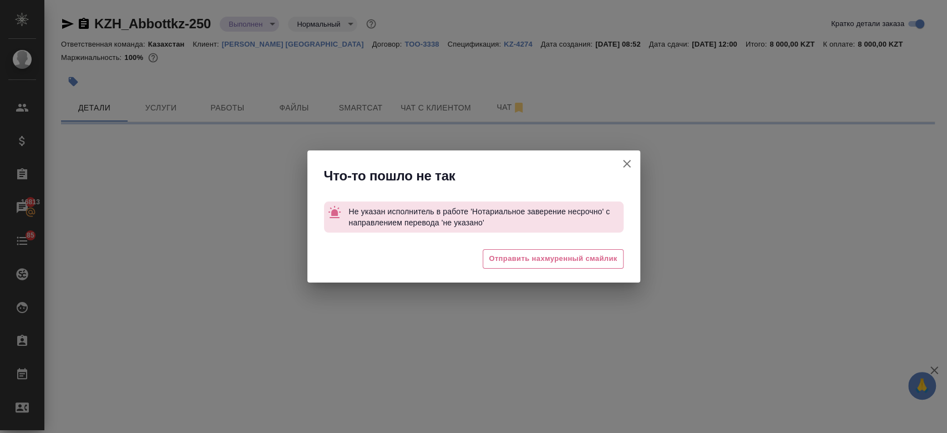
select select "RU"
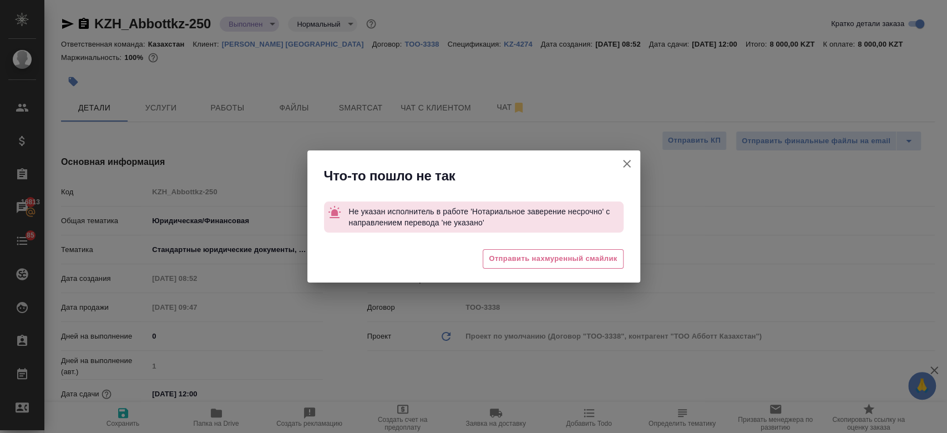
type textarea "x"
click at [623, 165] on icon "button" at bounding box center [626, 163] width 13 height 13
type textarea "x"
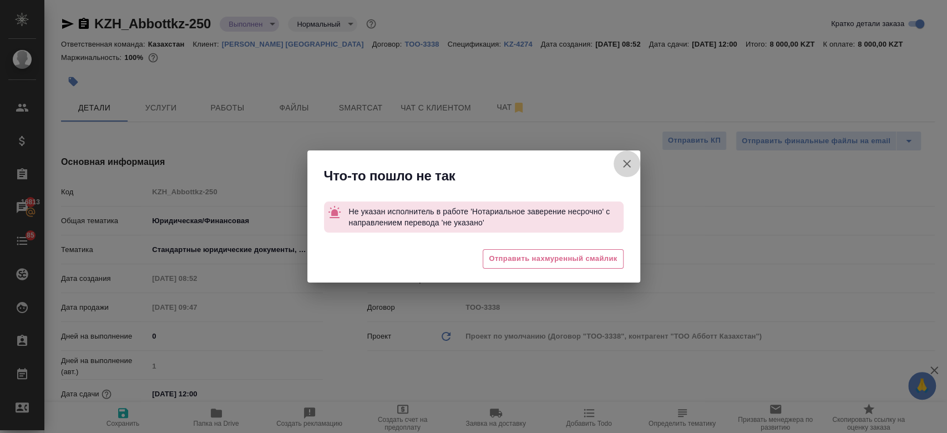
type textarea "x"
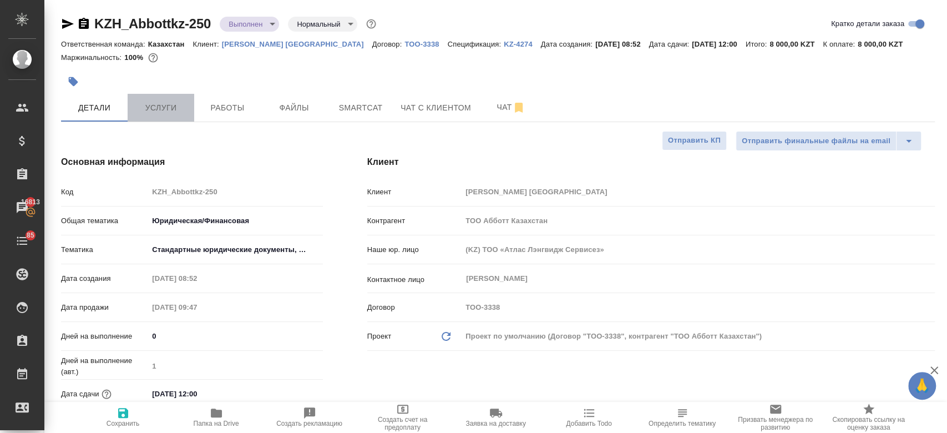
click at [170, 102] on span "Услуги" at bounding box center [160, 108] width 53 height 14
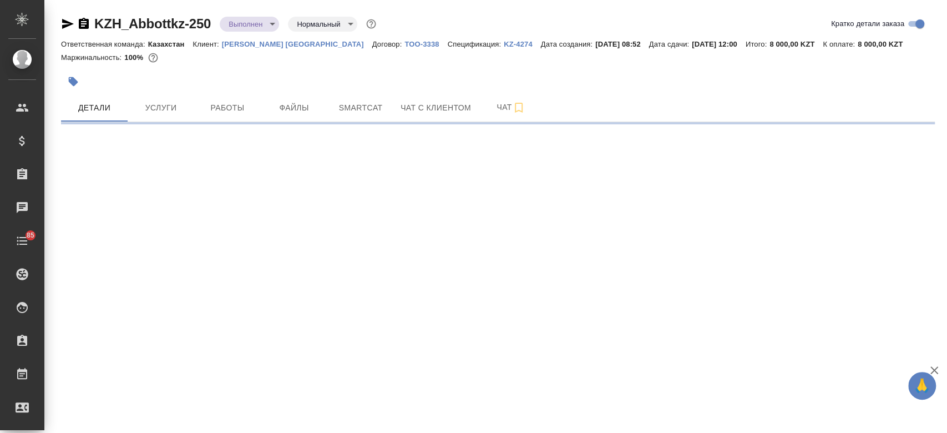
select select "RU"
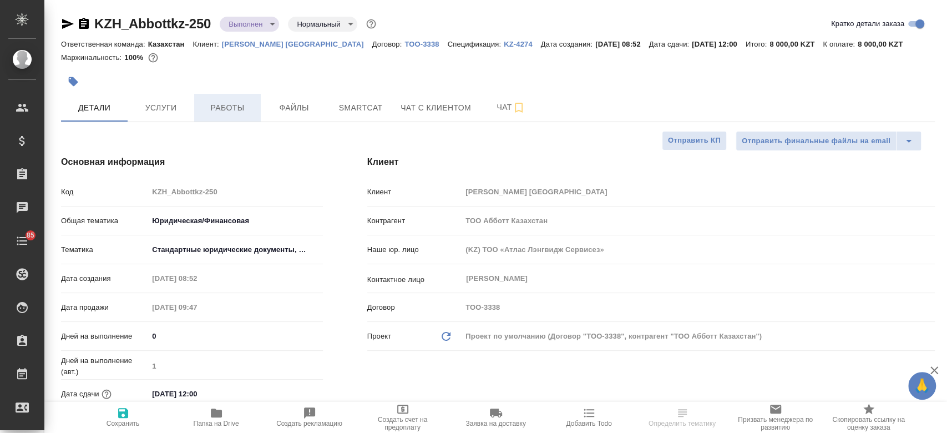
type textarea "x"
click at [224, 99] on button "Работы" at bounding box center [227, 108] width 67 height 28
type textarea "x"
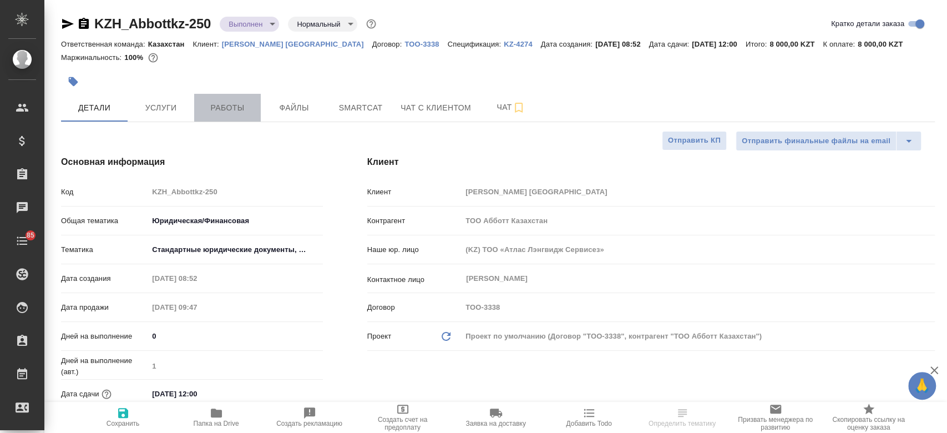
type textarea "x"
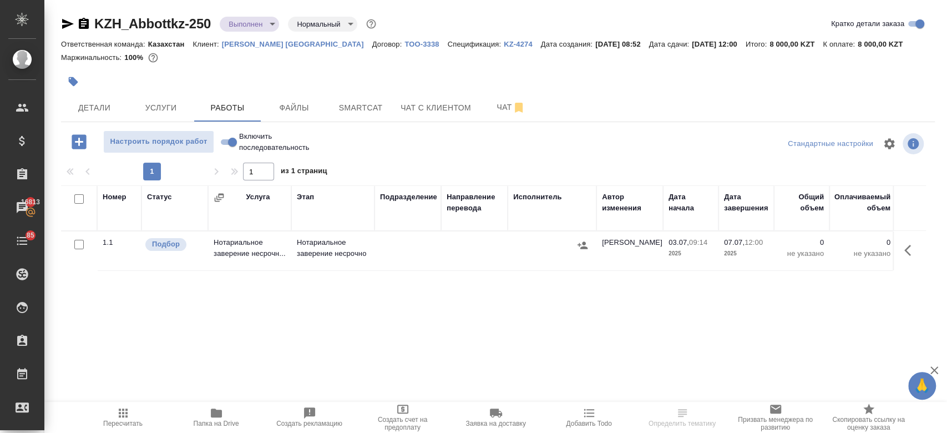
click at [80, 237] on div at bounding box center [79, 245] width 25 height 16
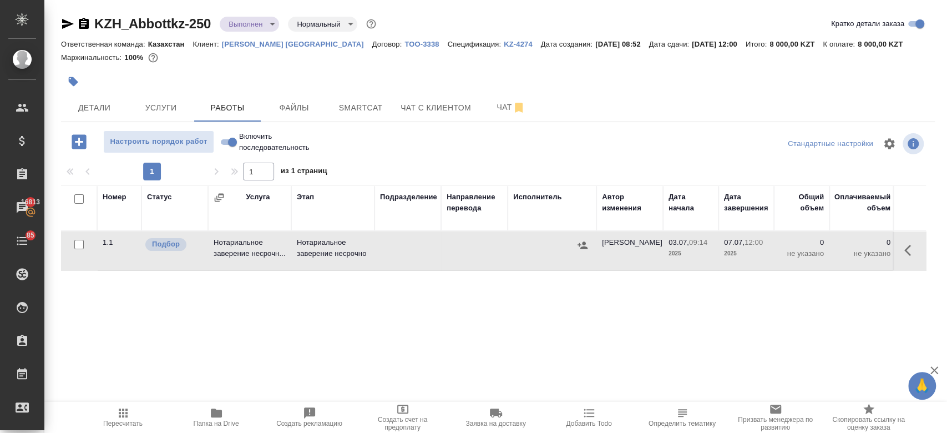
click at [75, 242] on input "checkbox" at bounding box center [78, 244] width 9 height 9
checkbox input "true"
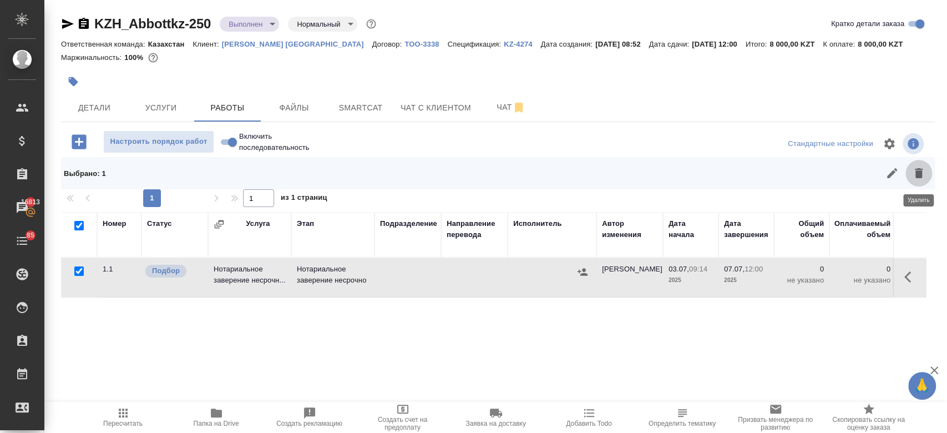
click at [913, 175] on icon "button" at bounding box center [918, 172] width 13 height 13
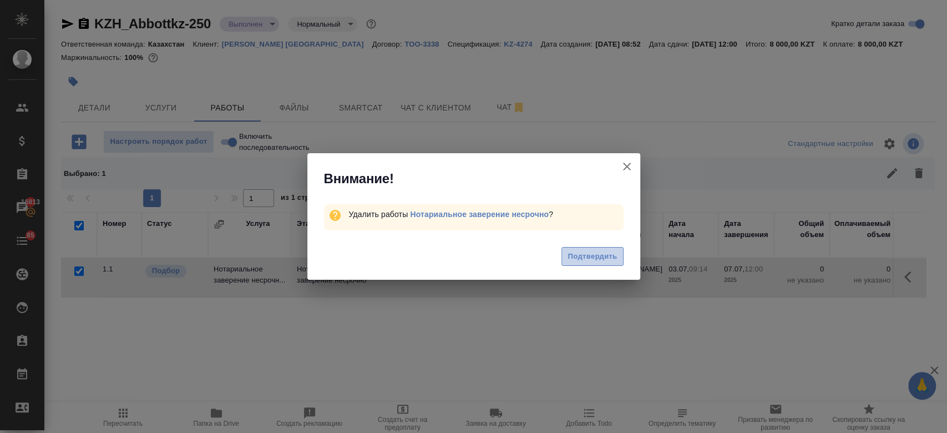
click at [602, 256] on span "Подтвердить" at bounding box center [592, 256] width 49 height 13
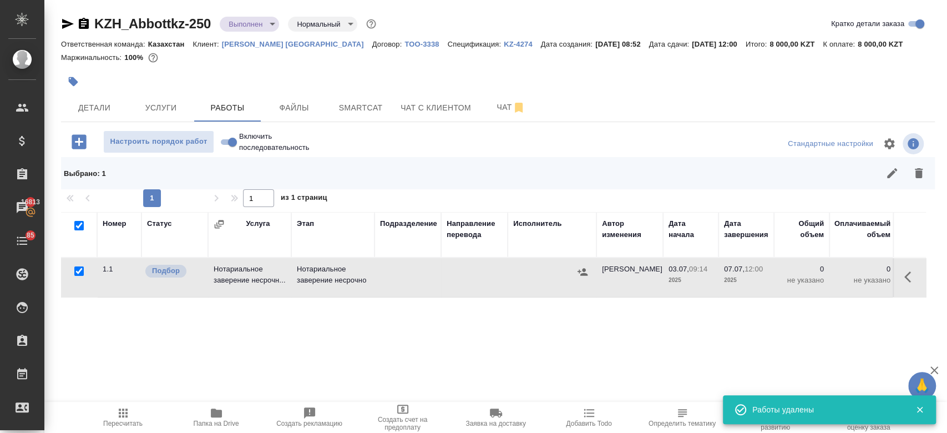
click at [477, 75] on div "KZH_Abbottkz-250 Выполнен completed Нормальный normal Кратко детали заказа Отве…" at bounding box center [498, 245] width 886 height 490
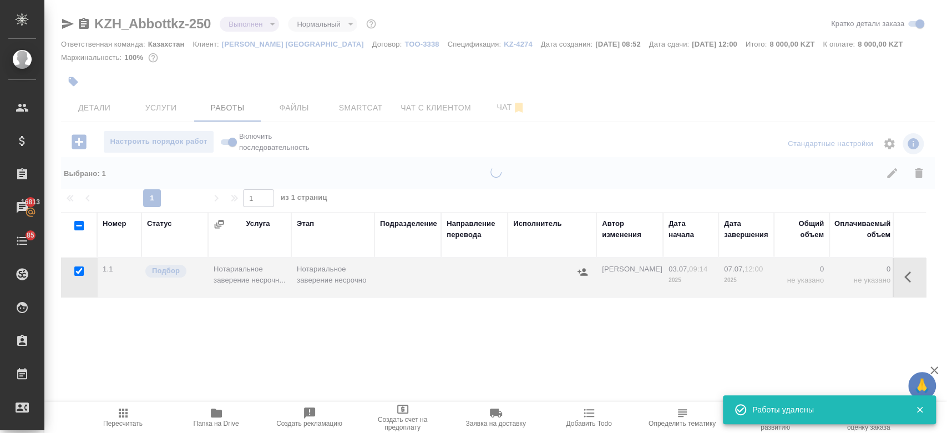
checkbox input "false"
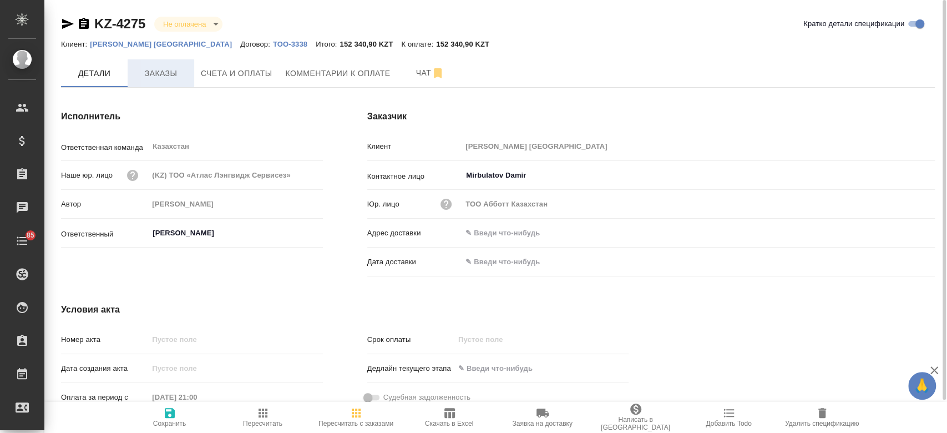
click at [160, 68] on span "Заказы" at bounding box center [160, 74] width 53 height 14
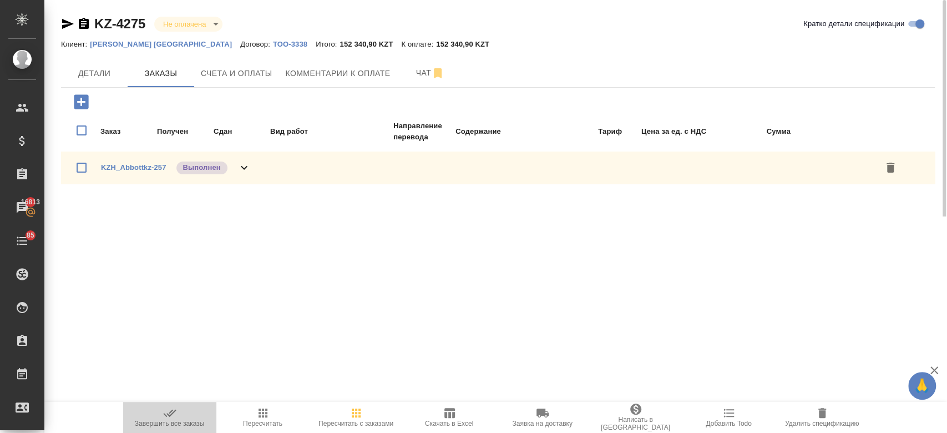
click at [178, 409] on span "Завершить все заказы" at bounding box center [170, 416] width 80 height 21
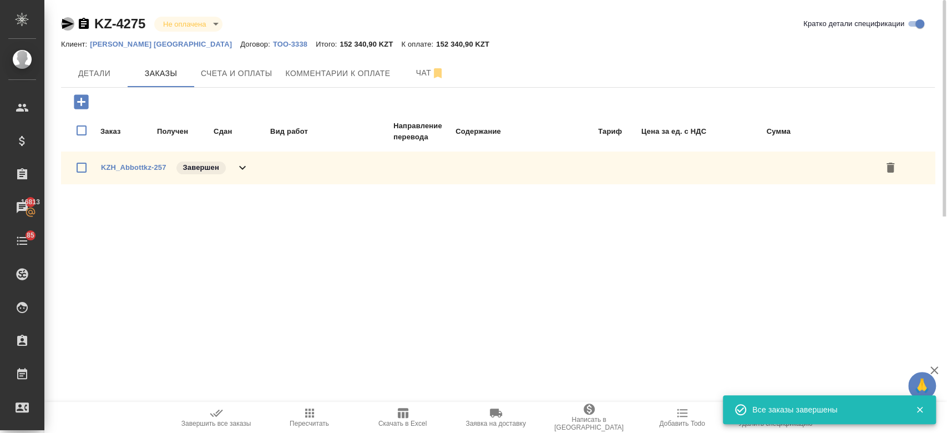
click at [68, 28] on icon "button" at bounding box center [67, 23] width 13 height 13
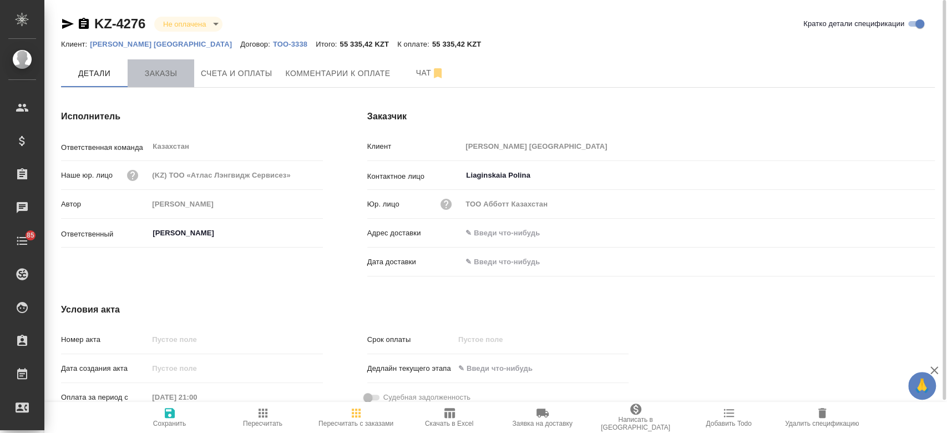
click at [171, 74] on span "Заказы" at bounding box center [160, 74] width 53 height 14
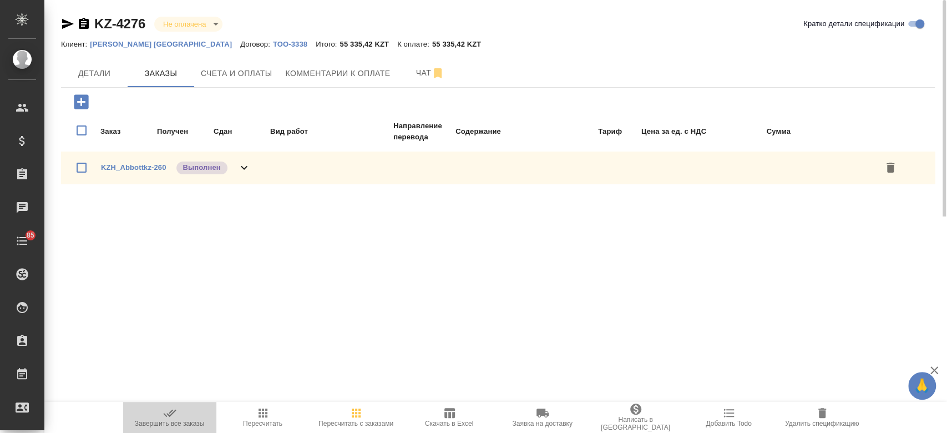
click at [179, 424] on span "Завершить все заказы" at bounding box center [170, 424] width 70 height 8
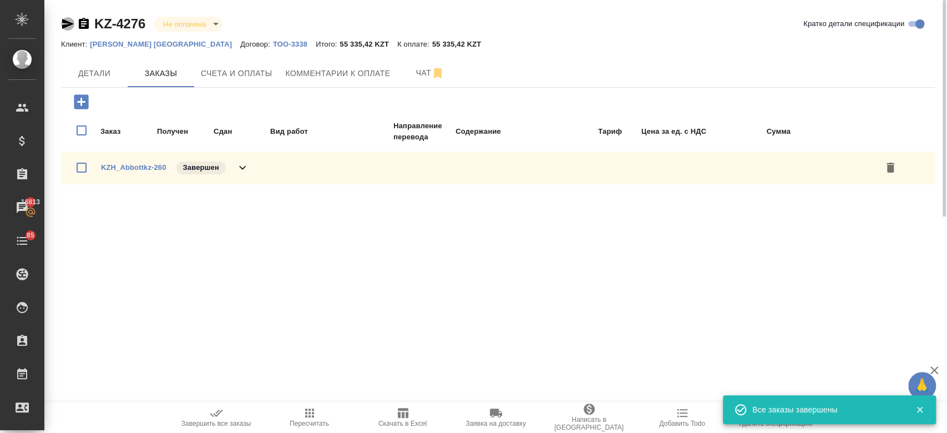
click at [71, 22] on icon "button" at bounding box center [67, 23] width 13 height 13
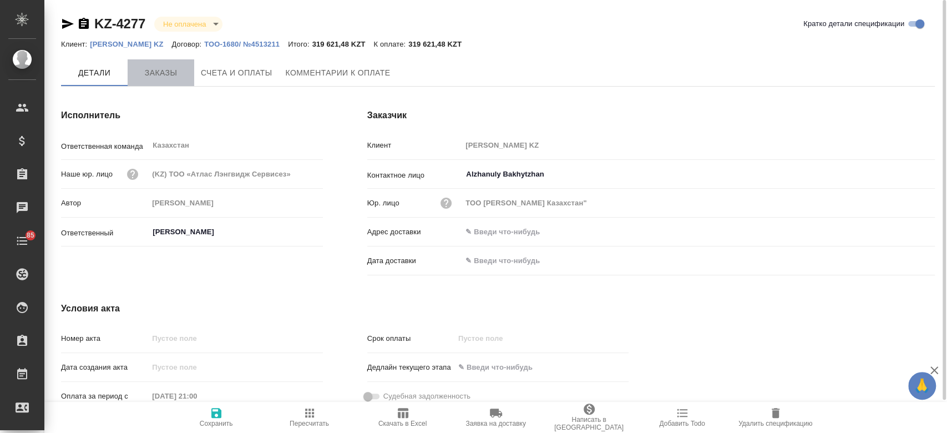
click at [165, 72] on span "Заказы" at bounding box center [160, 73] width 53 height 14
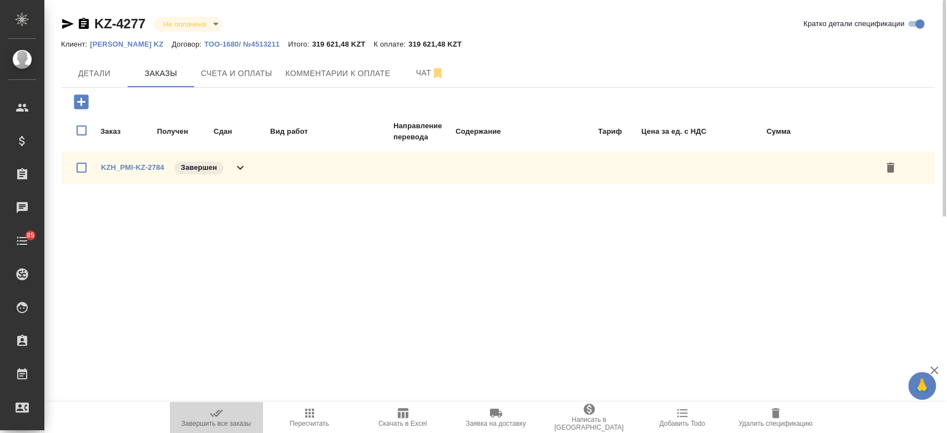
click at [215, 410] on icon "button" at bounding box center [216, 412] width 13 height 13
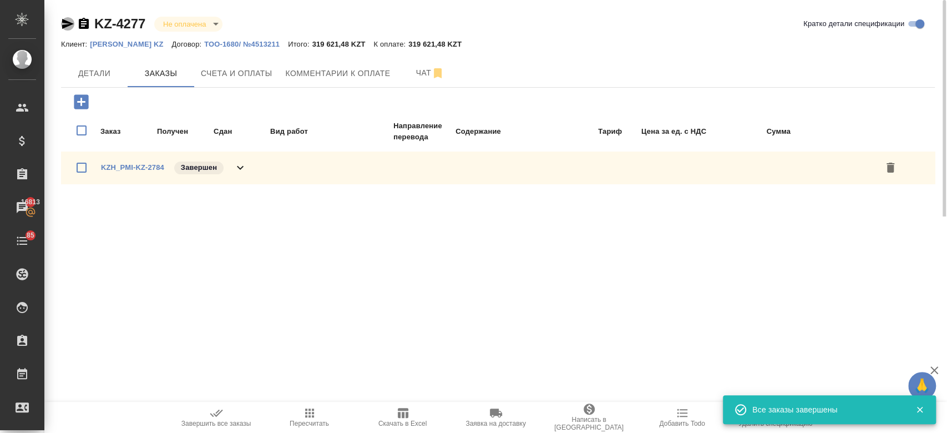
click at [70, 26] on icon "button" at bounding box center [67, 23] width 13 height 13
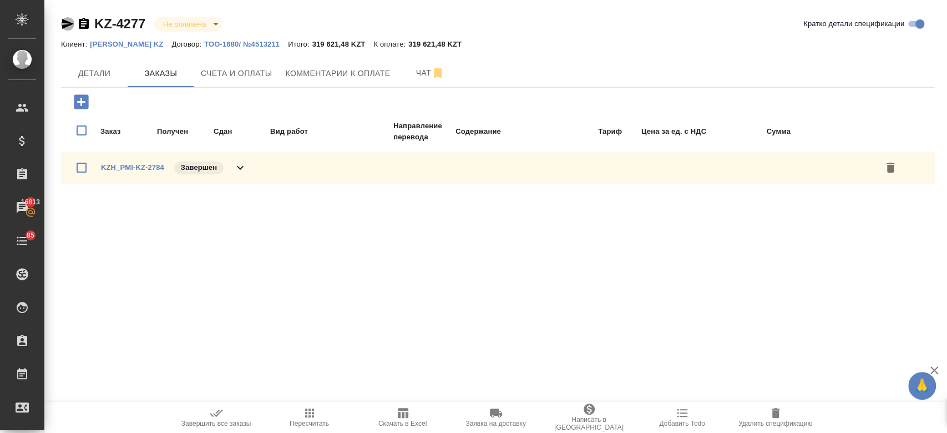
click at [65, 26] on icon "button" at bounding box center [68, 24] width 12 height 10
click at [110, 87] on button "Детали" at bounding box center [94, 73] width 67 height 28
